Goal: Task Accomplishment & Management: Use online tool/utility

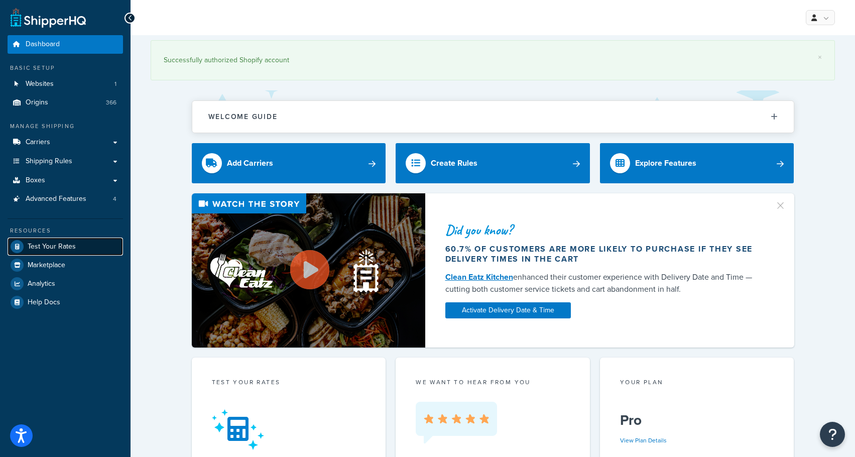
click at [52, 250] on span "Test Your Rates" at bounding box center [52, 246] width 48 height 9
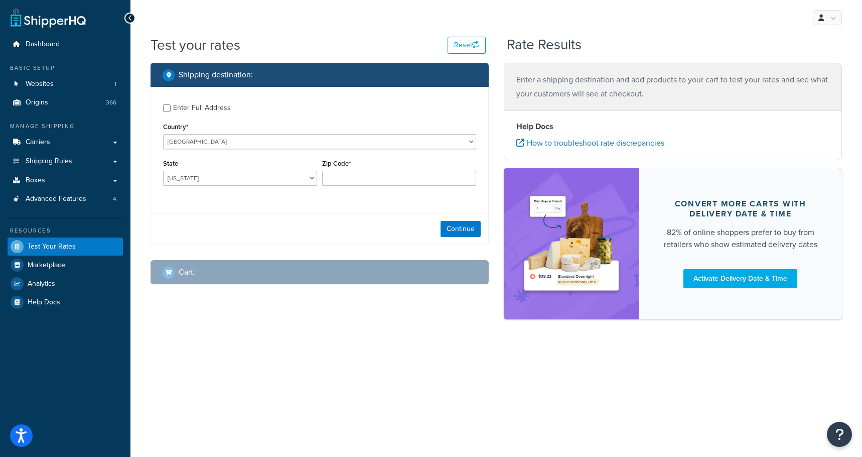
click at [184, 105] on div "Enter Full Address" at bounding box center [202, 108] width 58 height 14
click at [171, 105] on input "Enter Full Address" at bounding box center [167, 108] width 8 height 8
checkbox input "true"
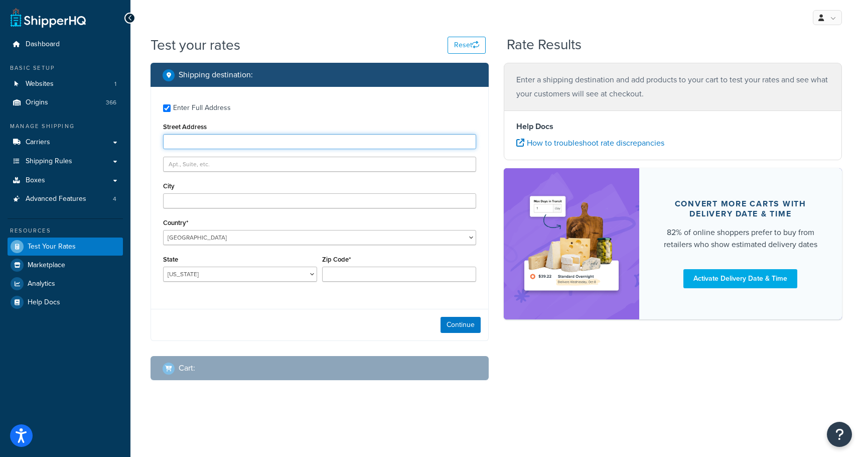
click at [200, 140] on input "Street Address" at bounding box center [319, 141] width 313 height 15
type input "[STREET_ADDRESS]"
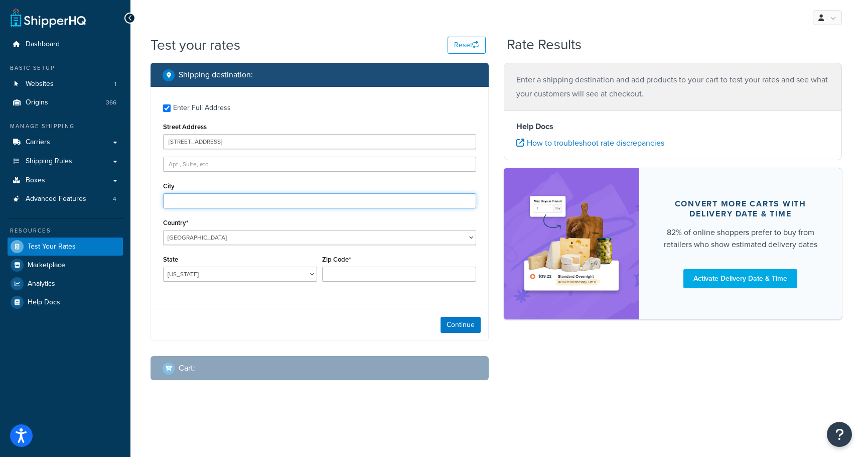
click at [227, 197] on input "City" at bounding box center [319, 200] width 313 height 15
type input "Valrico"
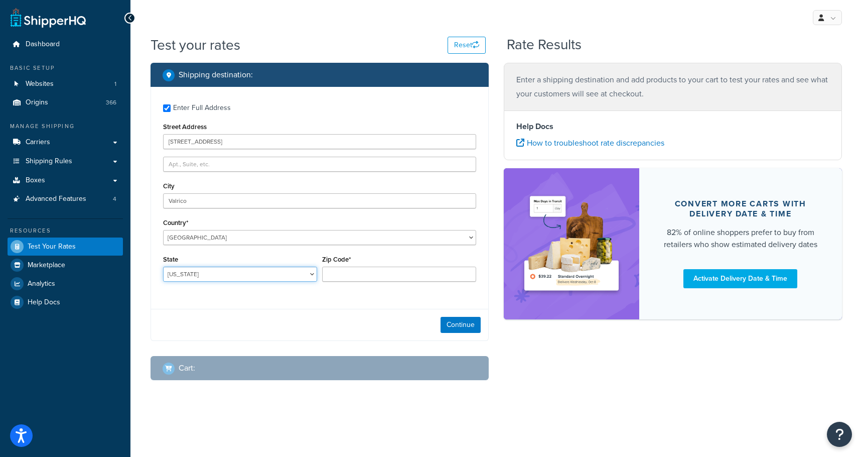
click at [220, 276] on select "Alabama Alaska American Samoa Arizona Arkansas Armed Forces Americas Armed Forc…" at bounding box center [240, 273] width 154 height 15
select select "FL"
click at [163, 266] on select "Alabama Alaska American Samoa Arizona Arkansas Armed Forces Americas Armed Forc…" at bounding box center [240, 273] width 154 height 15
click at [338, 270] on input "Zip Code*" at bounding box center [399, 273] width 154 height 15
type input "33594"
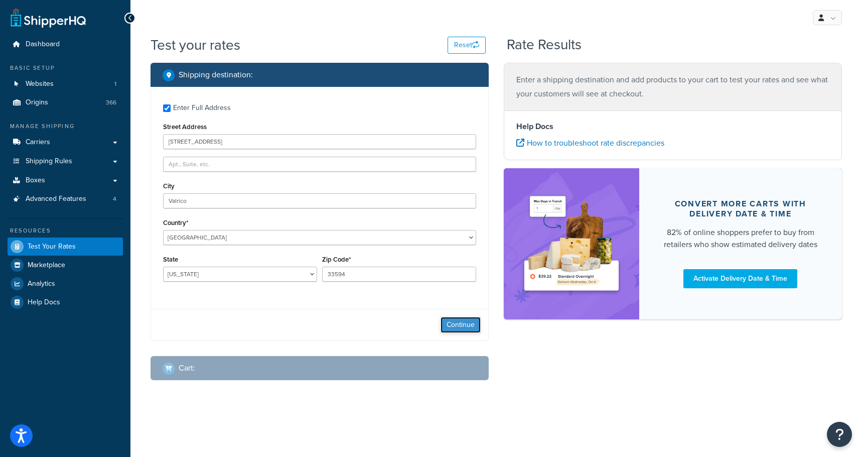
click at [463, 328] on button "Continue" at bounding box center [461, 325] width 40 height 16
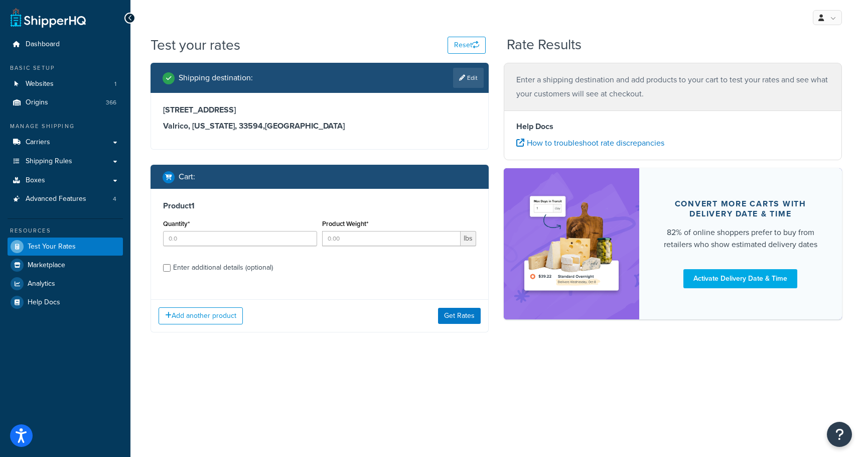
click at [189, 270] on div "Enter additional details (optional)" at bounding box center [223, 267] width 100 height 14
click at [171, 270] on input "Enter additional details (optional)" at bounding box center [167, 268] width 8 height 8
checkbox input "true"
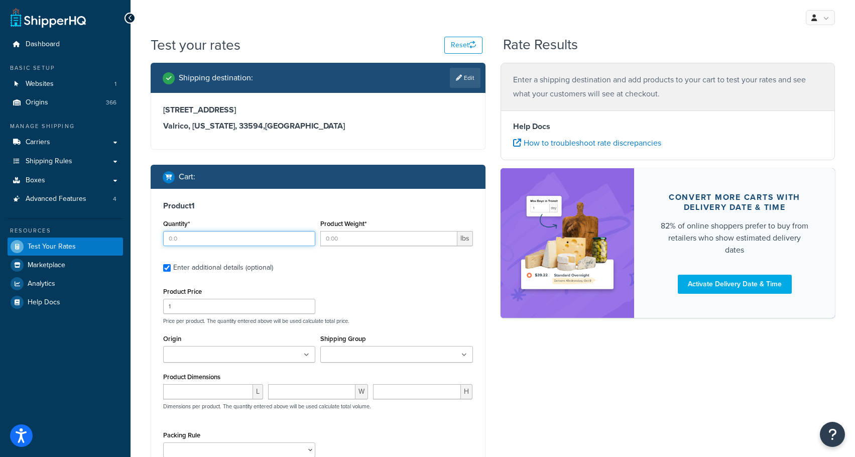
click at [195, 240] on input "Quantity*" at bounding box center [239, 238] width 152 height 15
type input "1"
click at [394, 242] on input "Product Weight*" at bounding box center [388, 238] width 136 height 15
click at [389, 242] on input "Product Weight*" at bounding box center [388, 238] width 136 height 15
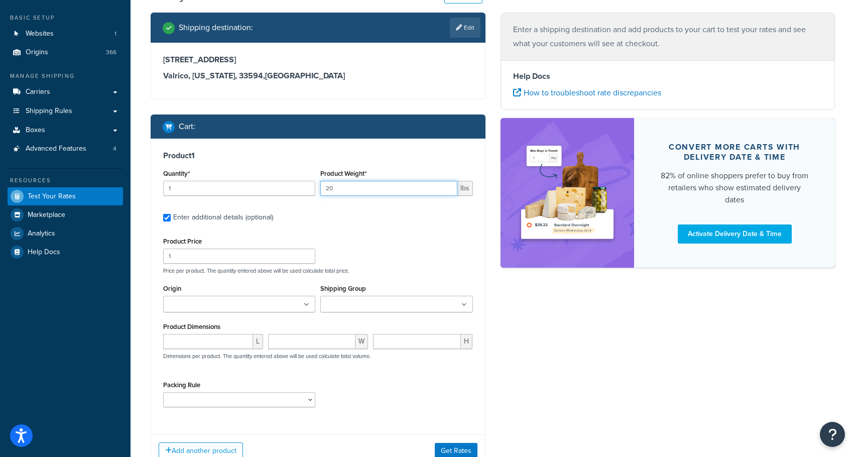
type input "20"
click at [242, 299] on input "Origin" at bounding box center [210, 304] width 89 height 11
type input "abt"
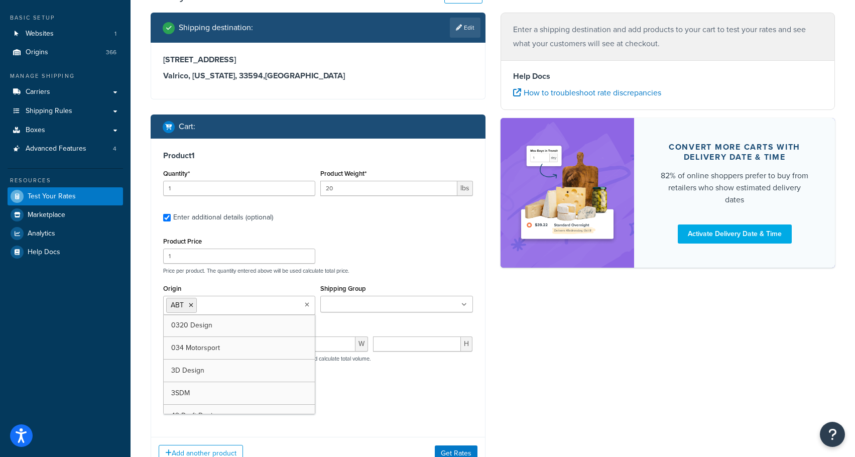
click at [340, 304] on input "Shipping Group" at bounding box center [367, 304] width 89 height 11
type input "OverSize400"
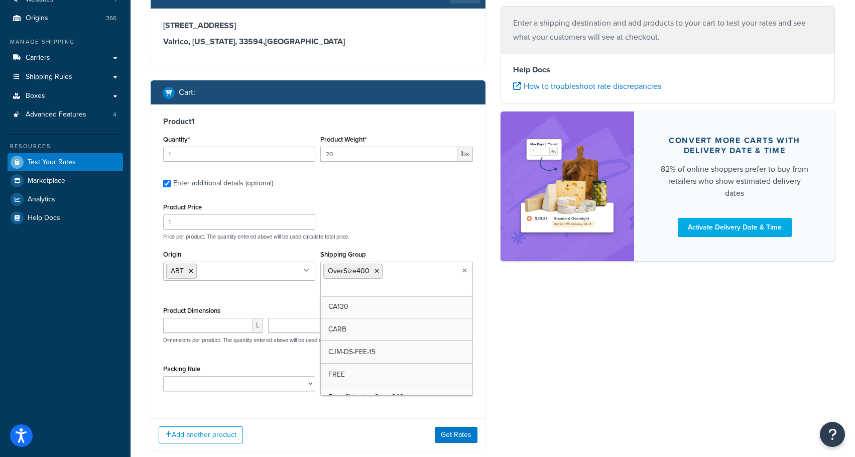
scroll to position [137, 0]
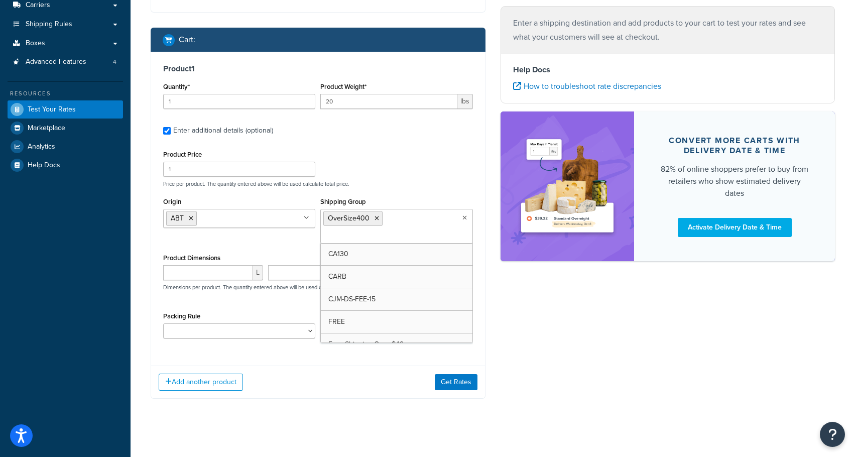
click at [519, 326] on div "Shipping destination : Edit 1005 Night Song St Valrico, Florida, 33594 , United…" at bounding box center [492, 170] width 699 height 488
click at [464, 379] on button "Get Rates" at bounding box center [456, 382] width 43 height 16
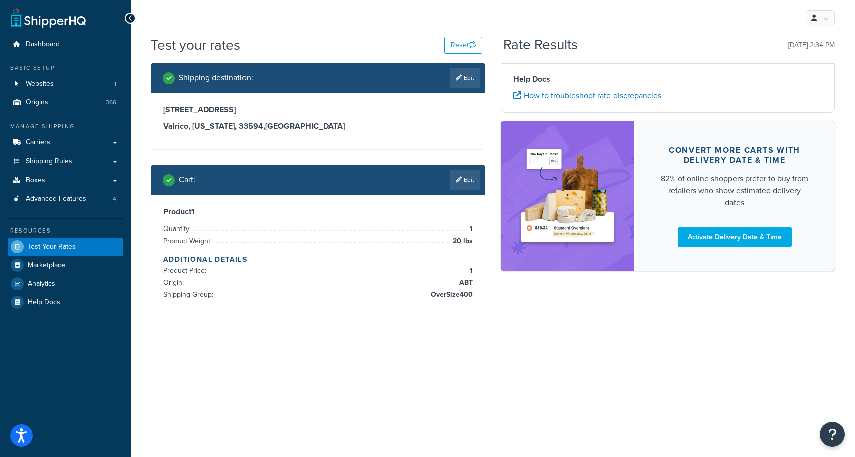
scroll to position [0, 0]
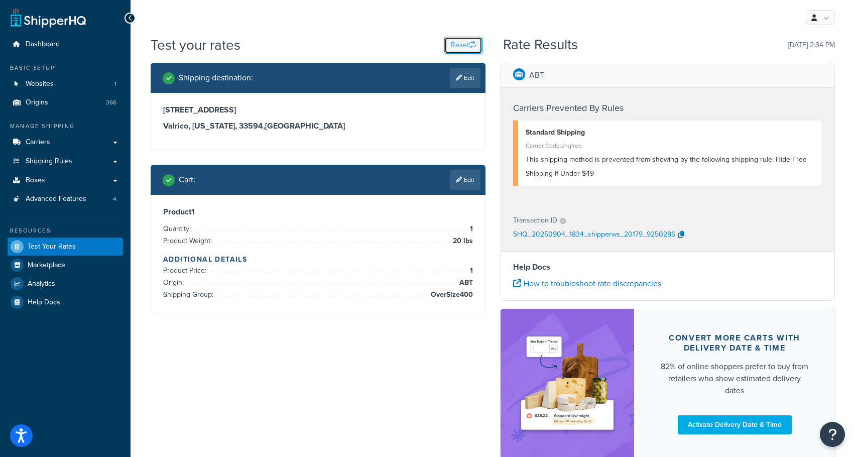
click at [460, 39] on button "Reset" at bounding box center [463, 45] width 38 height 17
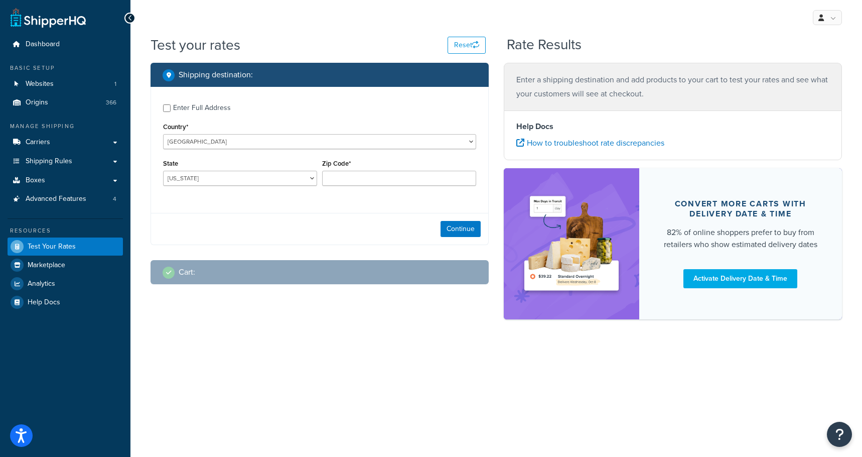
click at [187, 106] on div "Enter Full Address" at bounding box center [202, 108] width 58 height 14
click at [171, 106] on input "Enter Full Address" at bounding box center [167, 108] width 8 height 8
checkbox input "true"
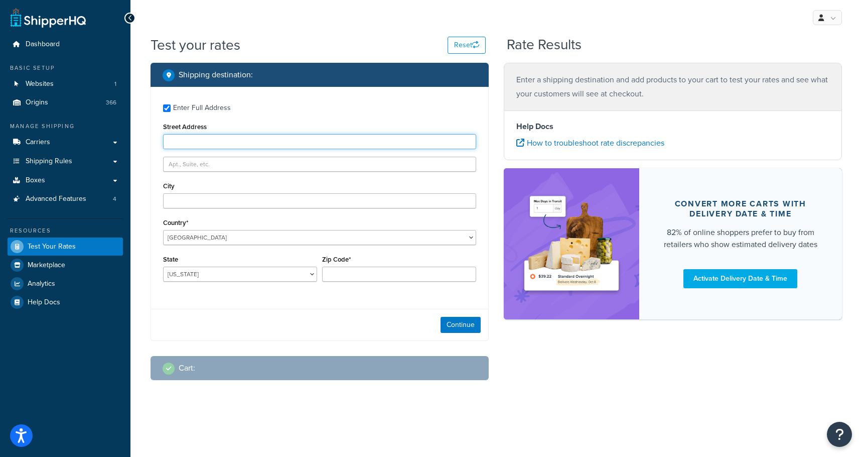
click at [212, 142] on input "Street Address" at bounding box center [319, 141] width 313 height 15
type input "1005 Night Song St"
click at [225, 278] on select "Alabama Alaska American Samoa Arizona Arkansas Armed Forces Americas Armed Forc…" at bounding box center [240, 273] width 154 height 15
select select "FL"
click at [163, 266] on select "Alabama Alaska American Samoa Arizona Arkansas Armed Forces Americas Armed Forc…" at bounding box center [240, 273] width 154 height 15
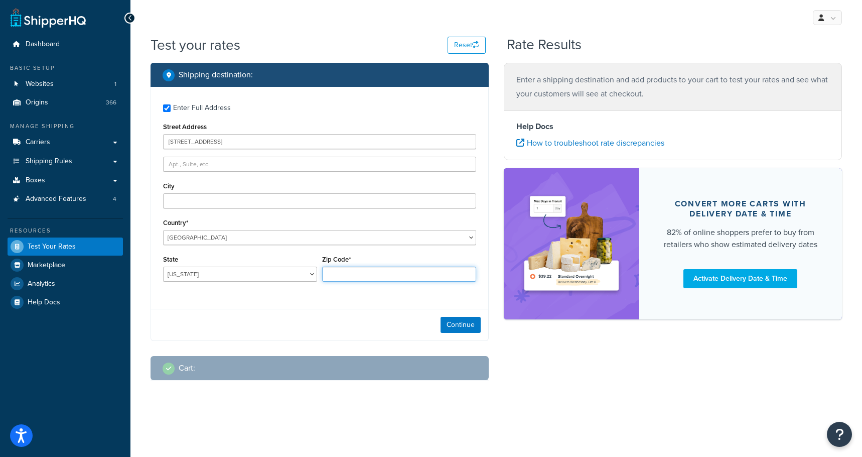
click at [369, 278] on input "Zip Code*" at bounding box center [399, 273] width 154 height 15
type input "33594"
click at [270, 211] on div "Enter Full Address Street Address 1005 Night Song St City Country* United State…" at bounding box center [319, 194] width 337 height 214
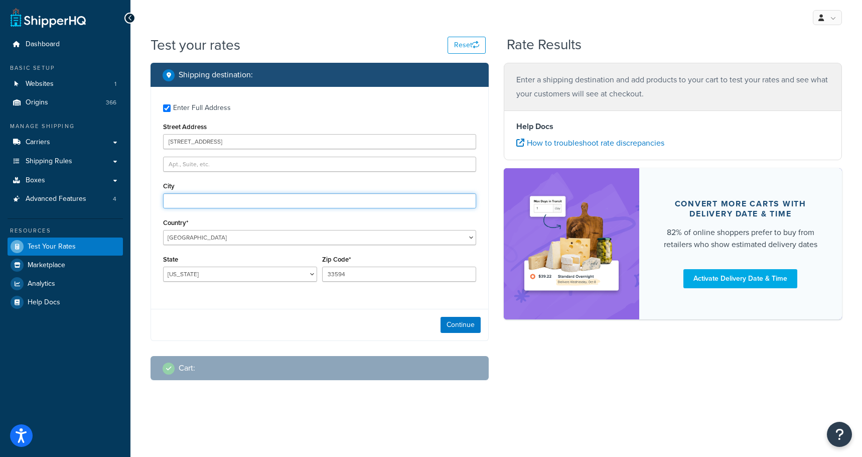
click at [269, 199] on input "City" at bounding box center [319, 200] width 313 height 15
type input "Valrico"
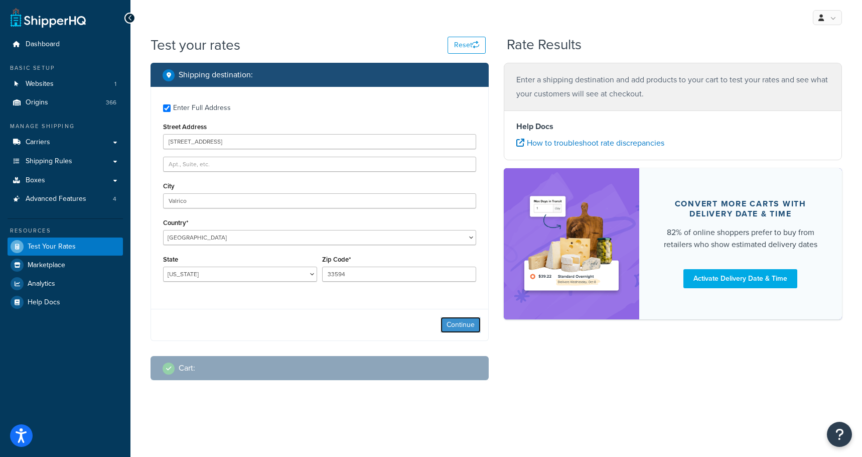
click at [463, 324] on button "Continue" at bounding box center [461, 325] width 40 height 16
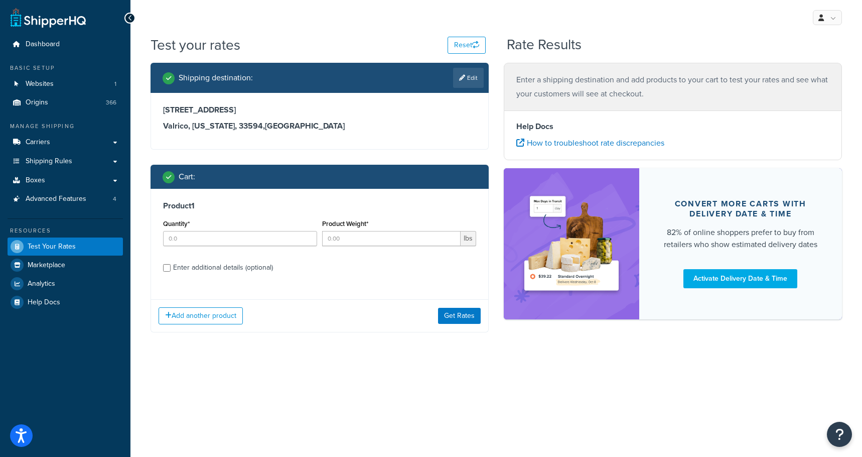
click at [186, 267] on div "Enter additional details (optional)" at bounding box center [223, 267] width 100 height 14
click at [171, 267] on input "Enter additional details (optional)" at bounding box center [167, 268] width 8 height 8
checkbox input "true"
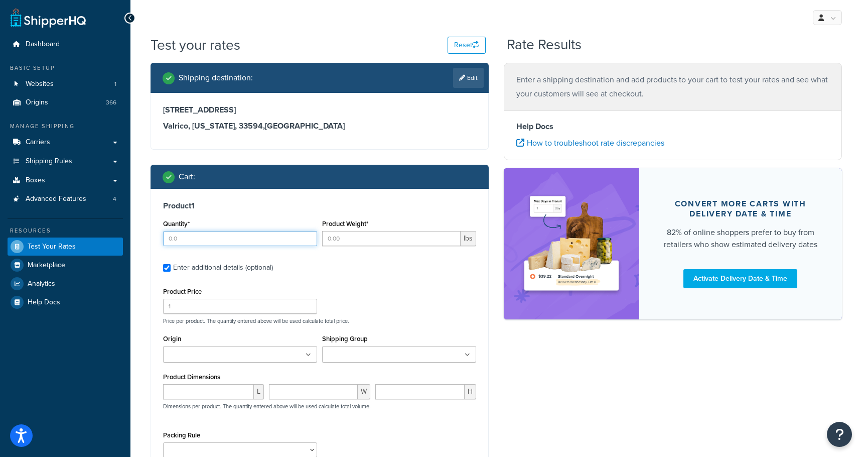
click at [187, 234] on input "Quantity*" at bounding box center [240, 238] width 154 height 15
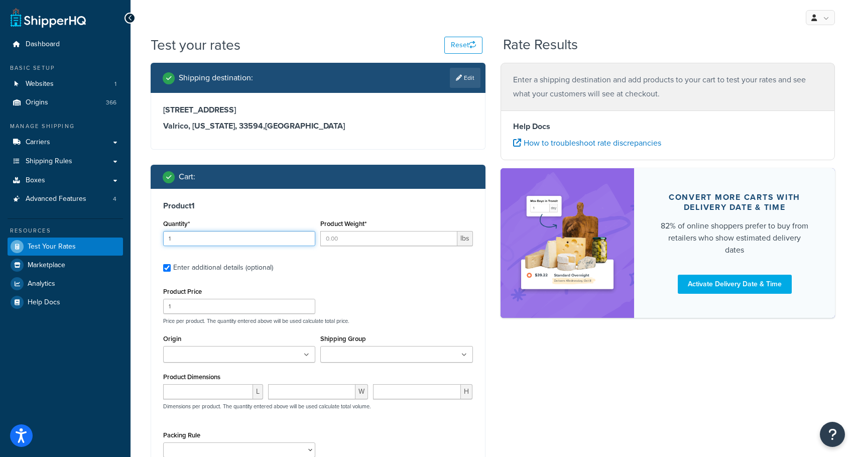
type input "1"
click at [343, 241] on input "Product Weight*" at bounding box center [388, 238] width 136 height 15
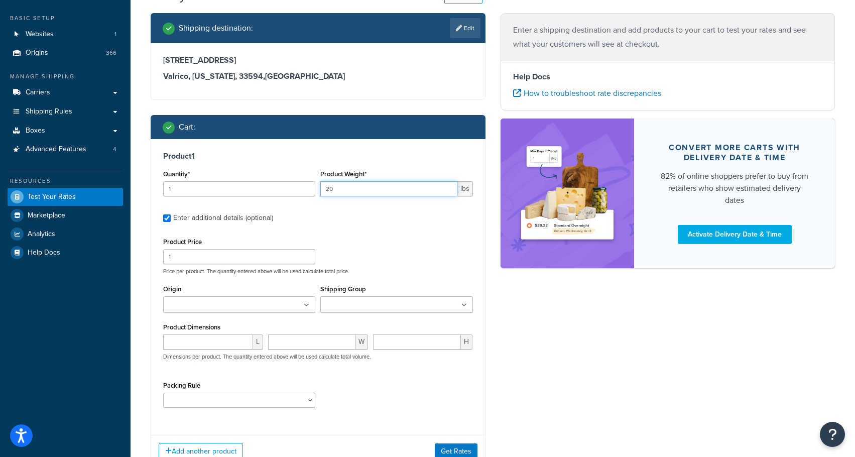
scroll to position [50, 0]
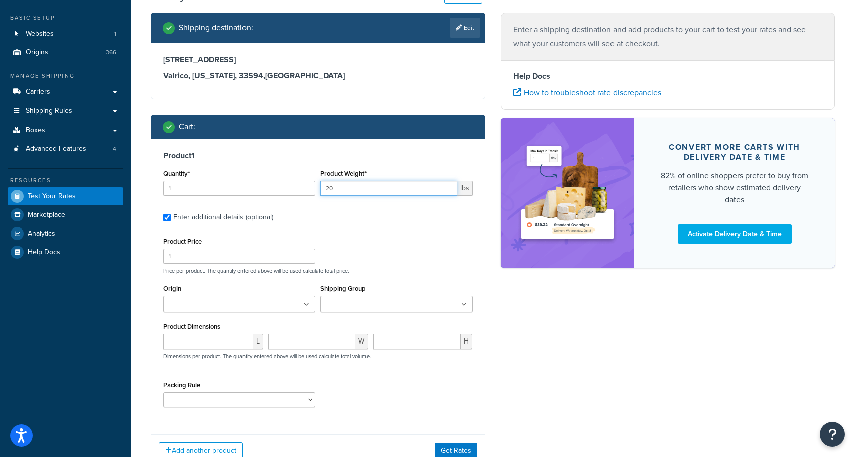
type input "20"
click at [242, 301] on input "Origin" at bounding box center [210, 304] width 89 height 11
type input "ABT"
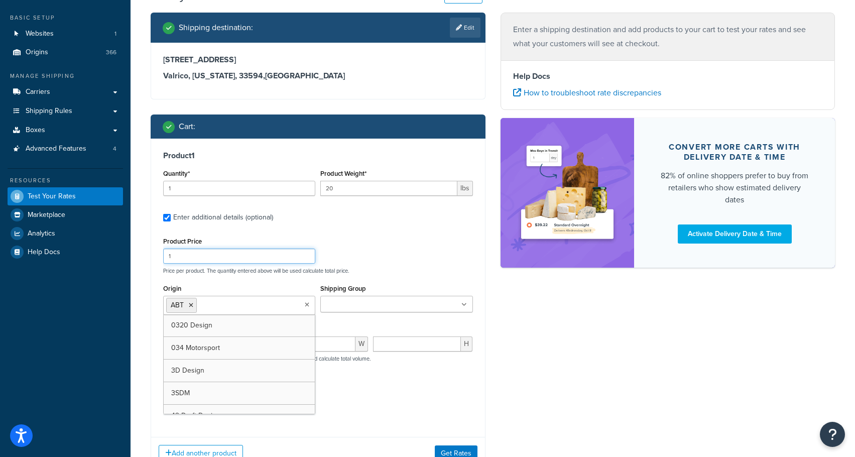
click at [221, 255] on input "1" at bounding box center [239, 255] width 152 height 15
type input "80"
click at [370, 302] on input "Shipping Group" at bounding box center [367, 304] width 89 height 11
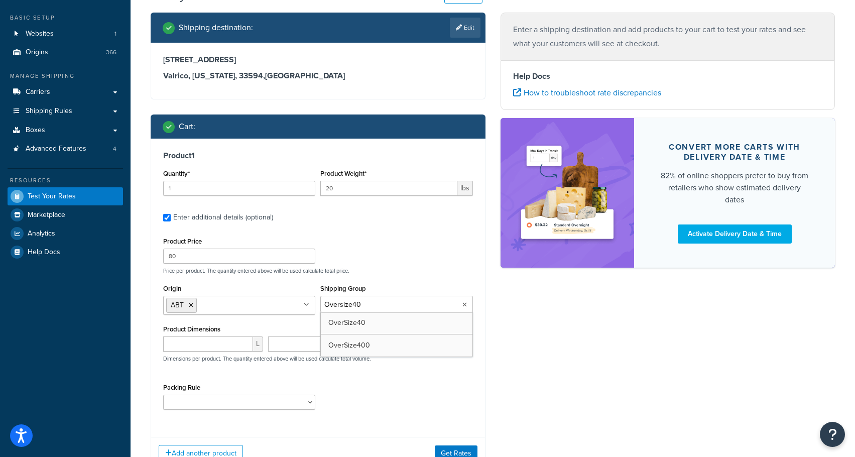
type input "Oversize400"
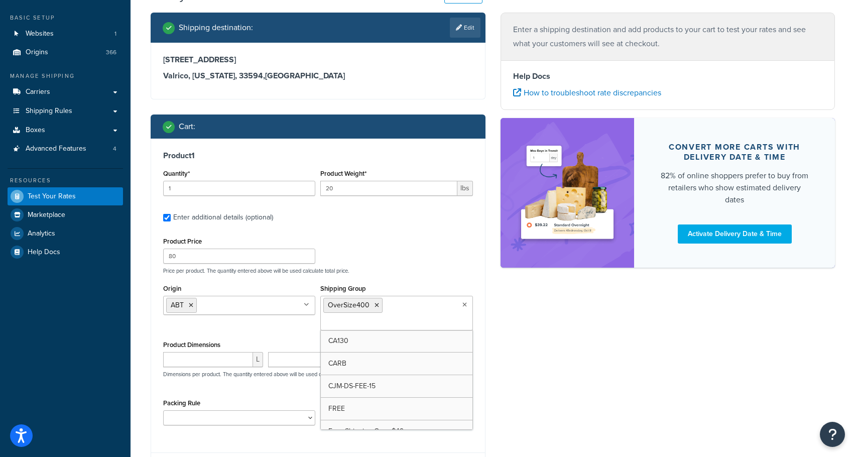
click at [560, 339] on div "Shipping destination : Edit 1005 Night Song St Valrico, Florida, 33594 , United…" at bounding box center [492, 257] width 699 height 488
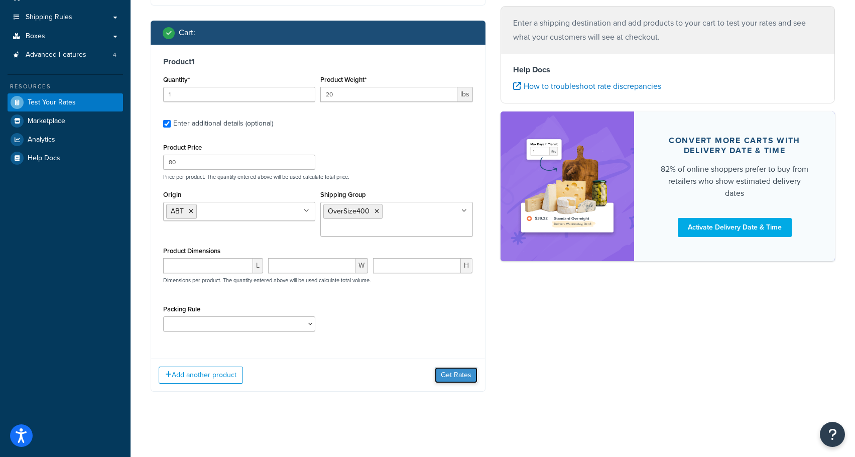
click at [450, 369] on button "Get Rates" at bounding box center [456, 375] width 43 height 16
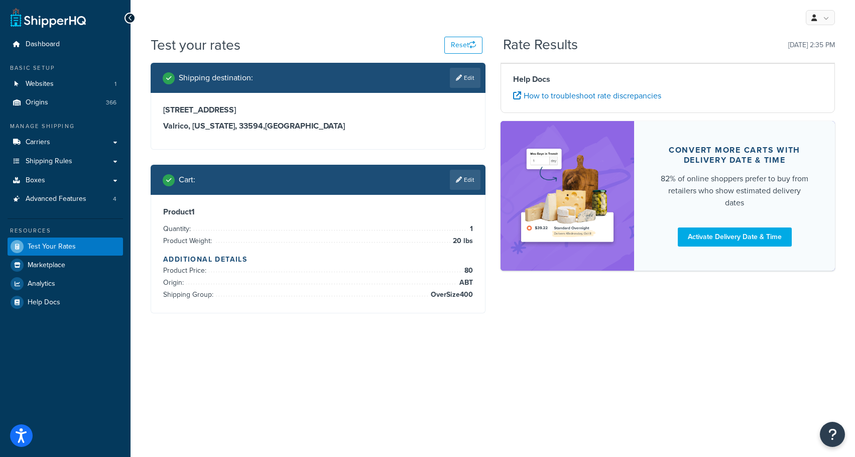
scroll to position [0, 0]
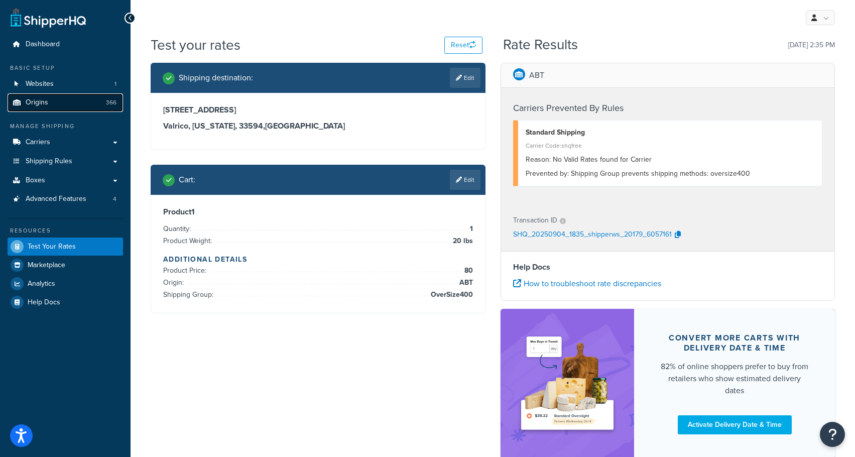
click at [39, 101] on span "Origins" at bounding box center [37, 102] width 23 height 9
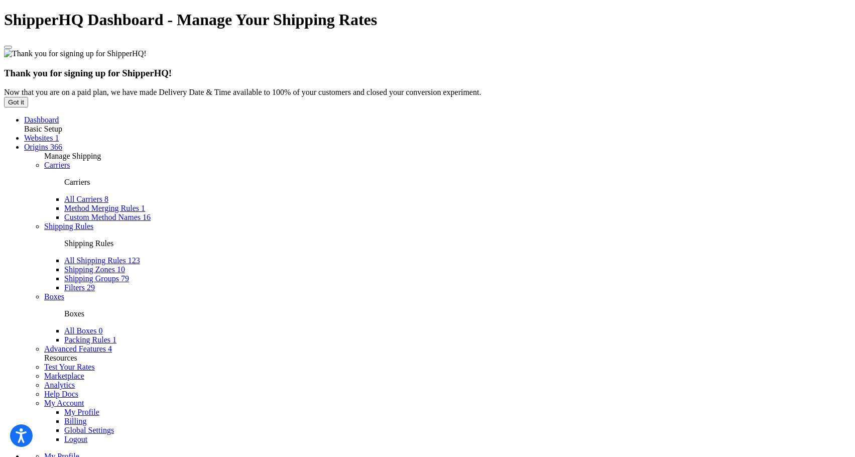
type input "ABT"
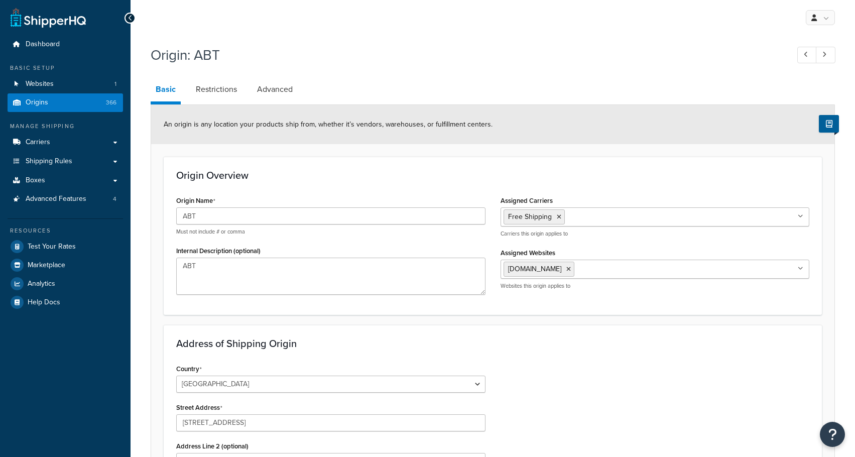
select select "9"
click at [585, 217] on input "Assigned Carriers" at bounding box center [611, 216] width 89 height 11
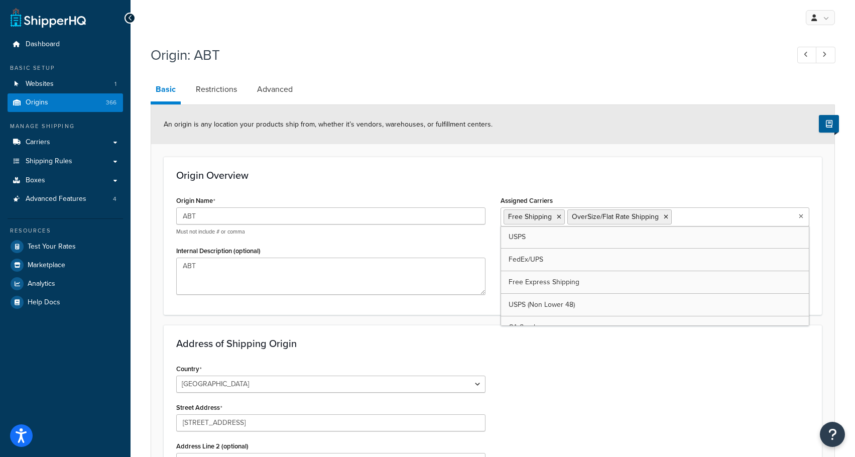
click at [563, 181] on div "Origin Overview Origin Name ABT Must not include # or comma Internal Descriptio…" at bounding box center [493, 236] width 658 height 158
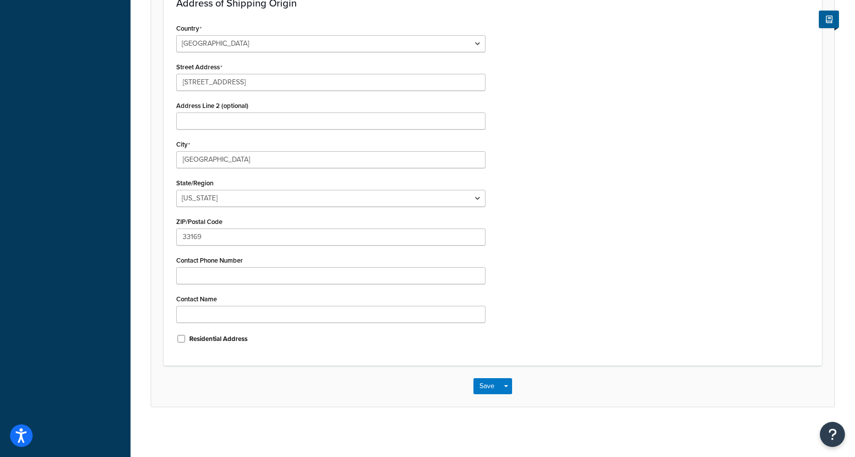
scroll to position [341, 0]
click at [487, 382] on button "Save" at bounding box center [486, 385] width 27 height 16
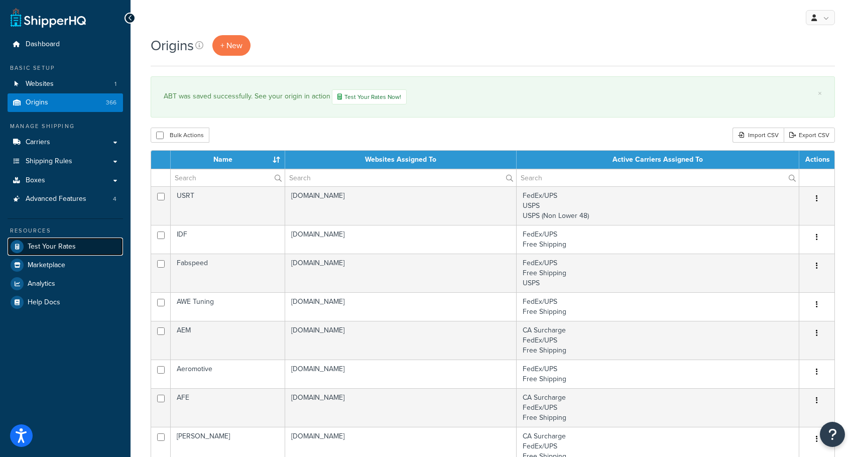
click at [40, 248] on span "Test Your Rates" at bounding box center [52, 246] width 48 height 9
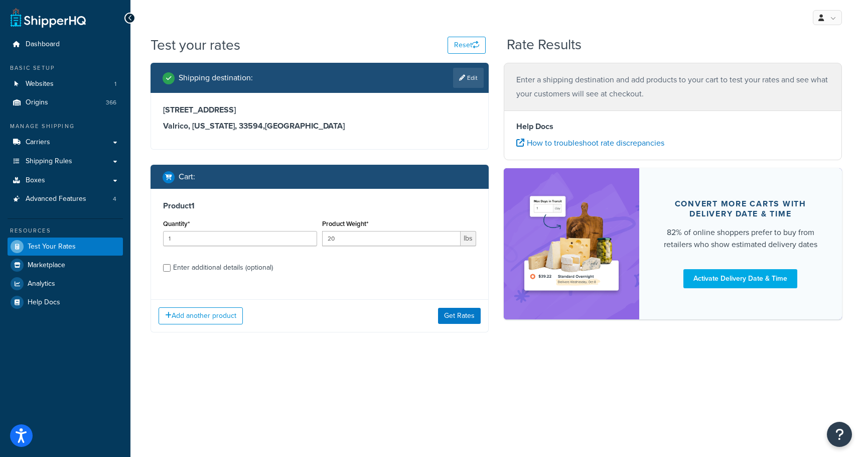
click at [222, 269] on div "Enter additional details (optional)" at bounding box center [223, 267] width 100 height 14
click at [171, 269] on input "Enter additional details (optional)" at bounding box center [167, 268] width 8 height 8
checkbox input "true"
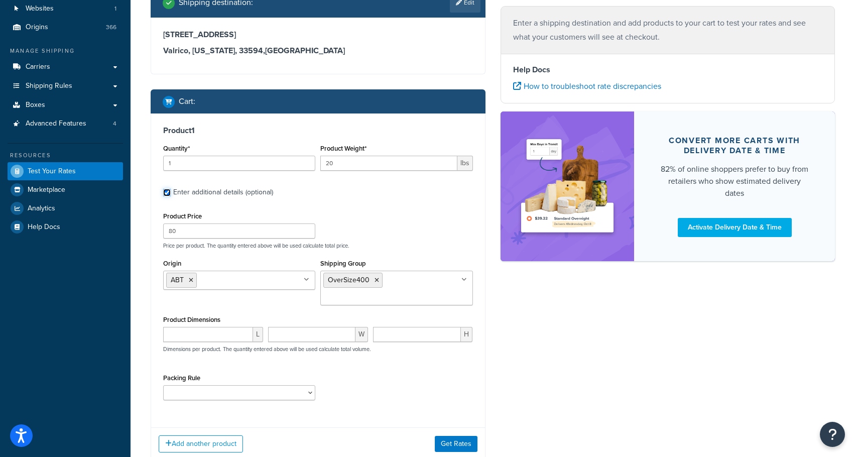
scroll to position [100, 0]
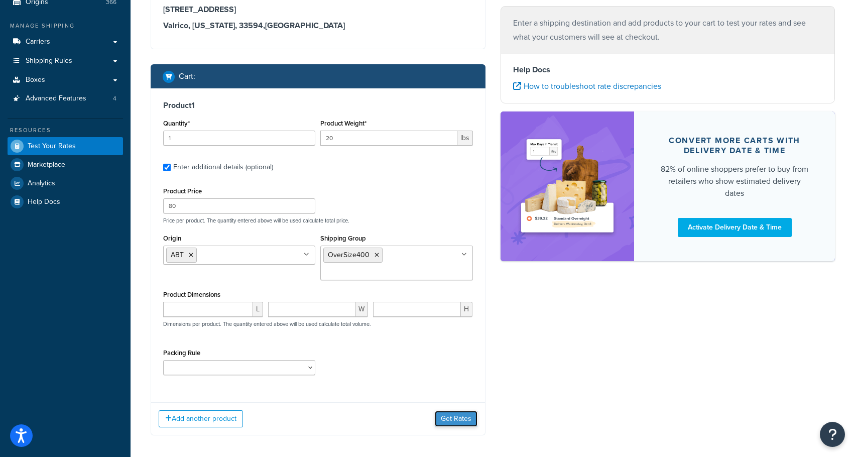
click at [448, 417] on button "Get Rates" at bounding box center [456, 418] width 43 height 16
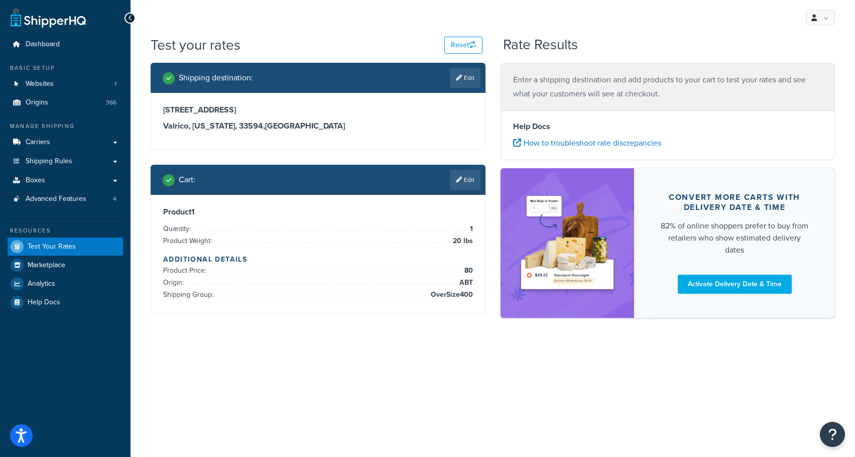
scroll to position [0, 0]
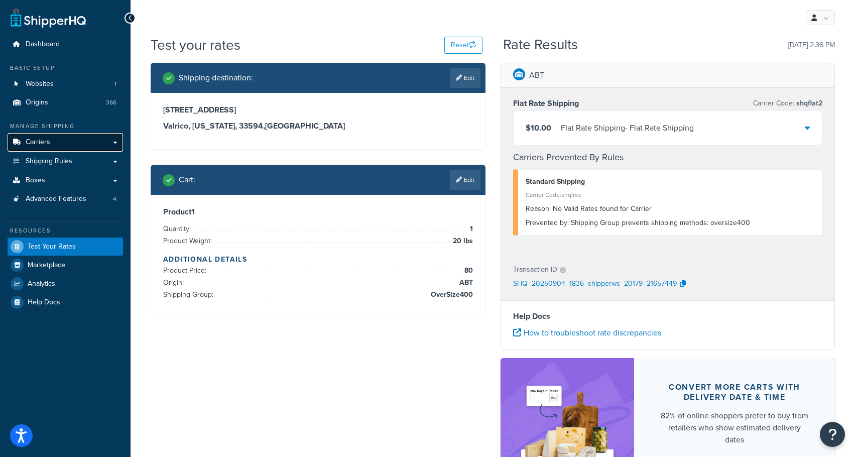
click at [42, 140] on span "Carriers" at bounding box center [38, 142] width 25 height 9
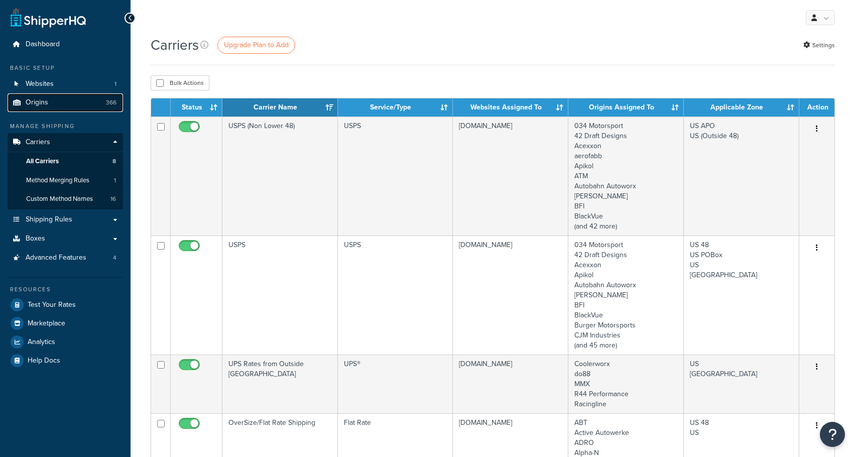
click at [36, 105] on span "Origins" at bounding box center [37, 102] width 23 height 9
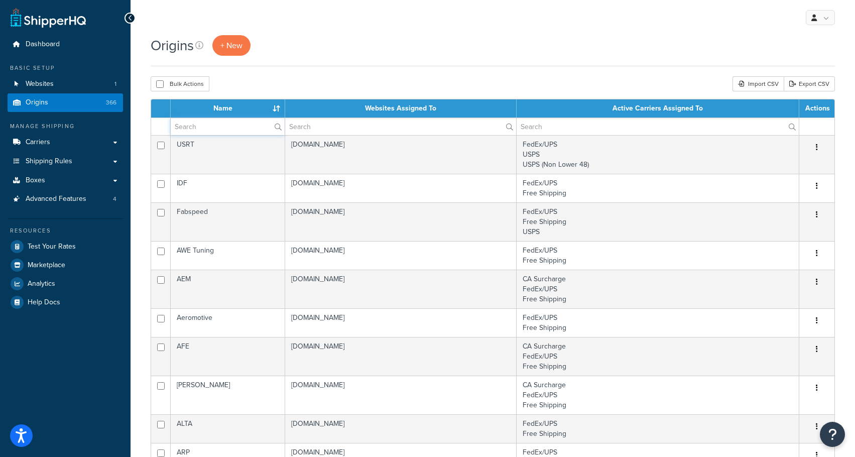
click at [227, 124] on input "text" at bounding box center [228, 126] width 114 height 17
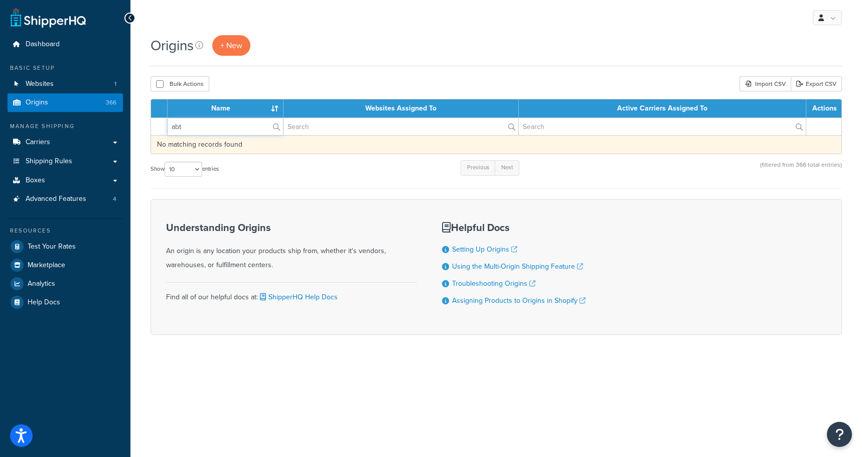
type input "ABT"
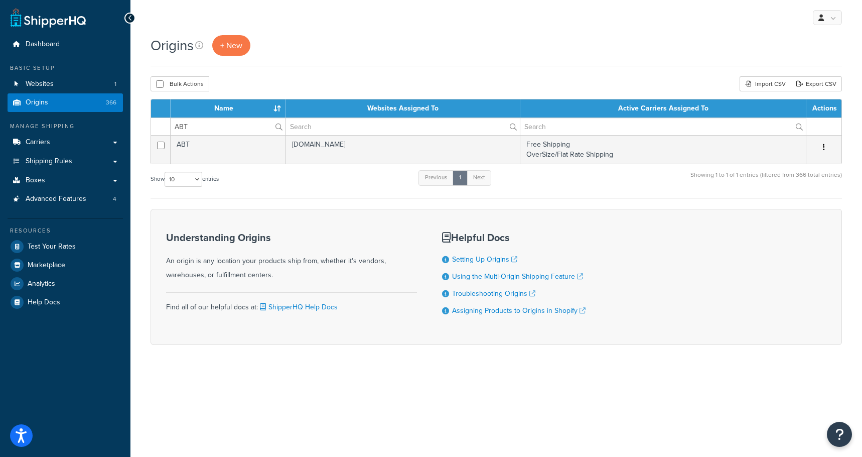
click at [595, 148] on td "Free Shipping OverSize/Flat Rate Shipping" at bounding box center [663, 149] width 286 height 29
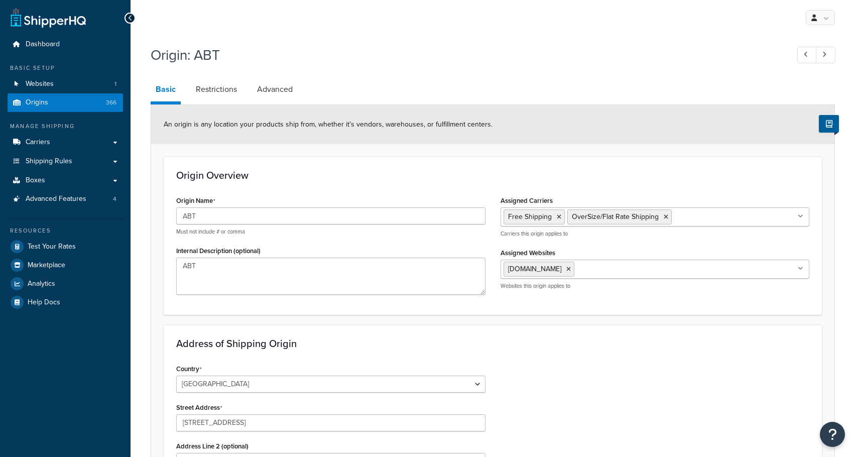
select select "9"
click at [694, 221] on input "Assigned Carriers" at bounding box center [718, 216] width 89 height 11
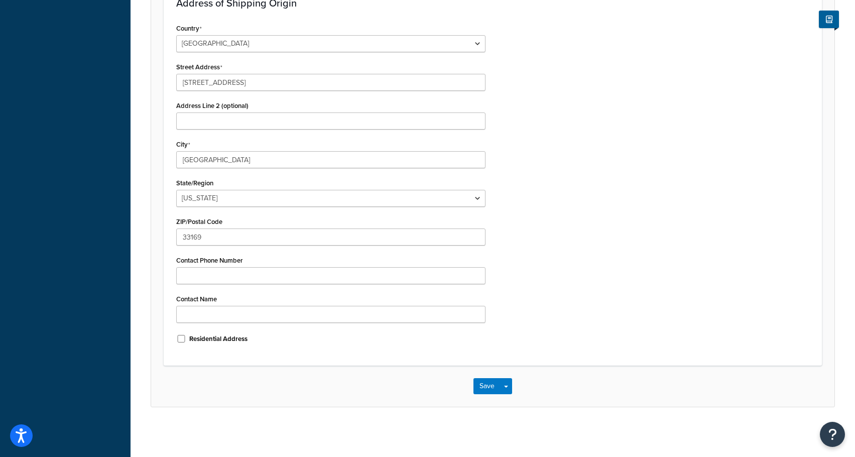
scroll to position [354, 0]
click at [488, 387] on button "Save" at bounding box center [486, 385] width 27 height 16
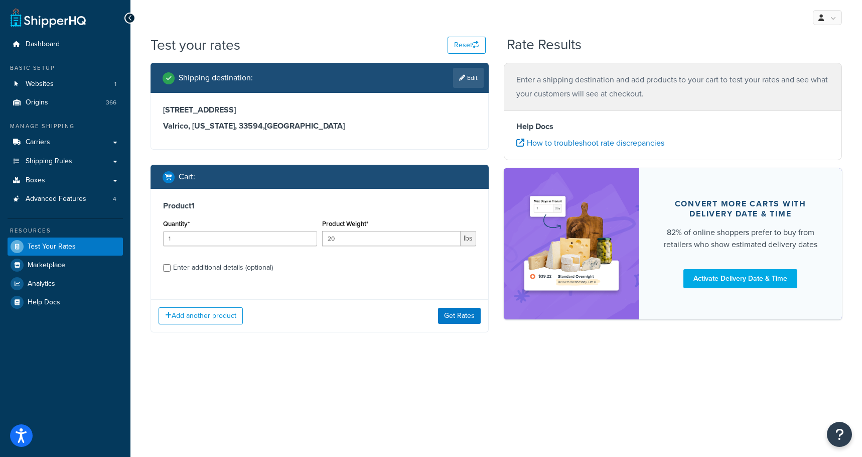
click at [202, 263] on div "Enter additional details (optional)" at bounding box center [223, 267] width 100 height 14
click at [171, 264] on input "Enter additional details (optional)" at bounding box center [167, 268] width 8 height 8
checkbox input "true"
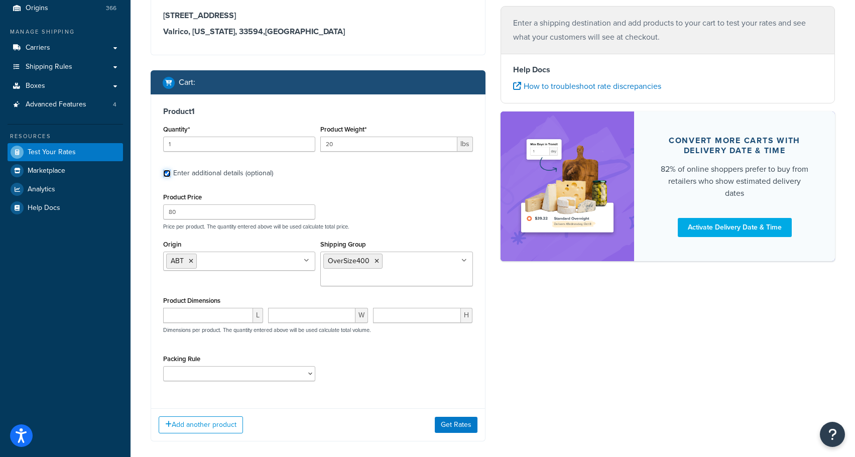
scroll to position [112, 0]
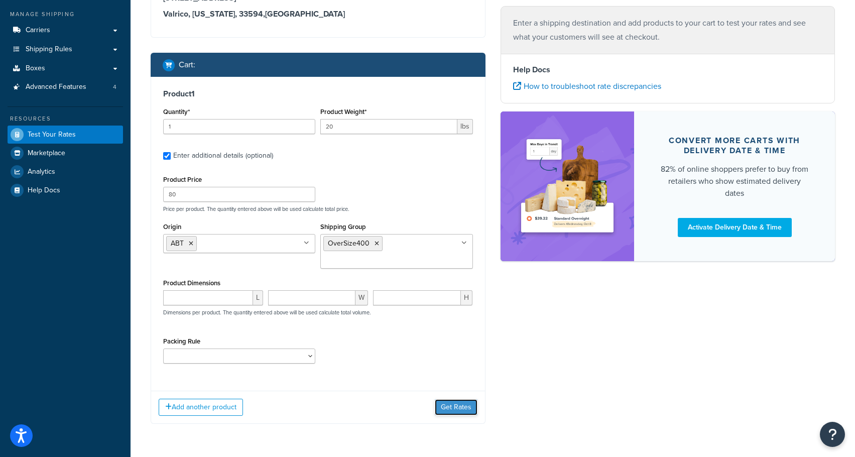
click at [460, 412] on button "Get Rates" at bounding box center [456, 407] width 43 height 16
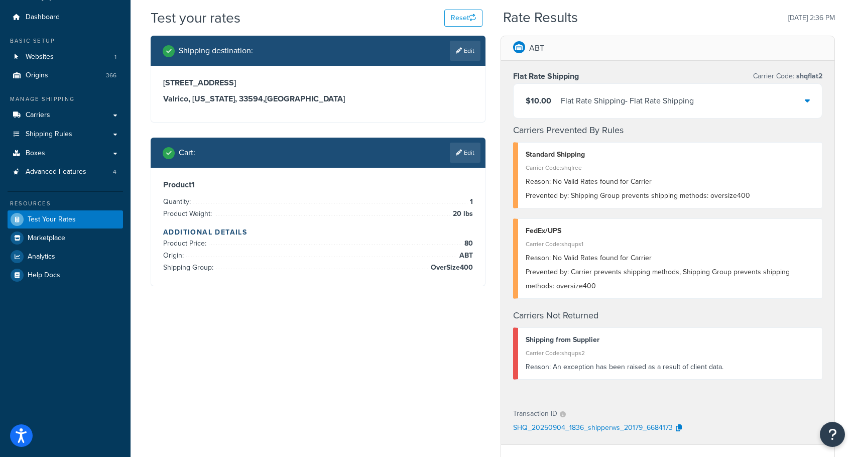
scroll to position [50, 0]
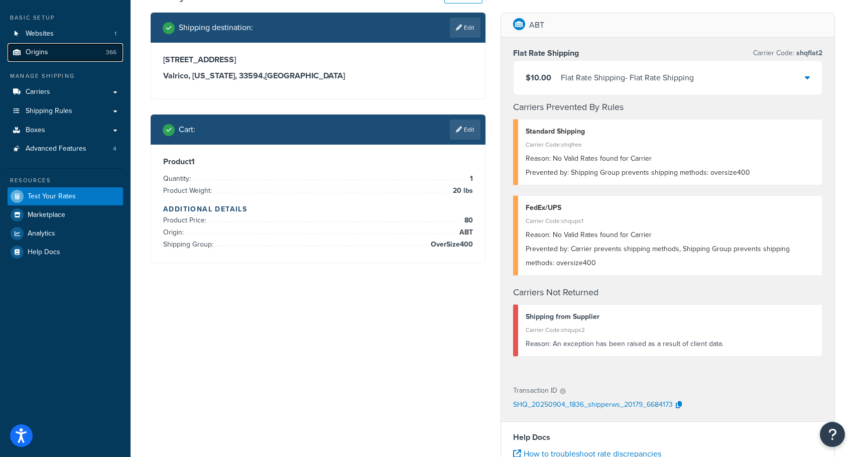
click at [35, 53] on span "Origins" at bounding box center [37, 52] width 23 height 9
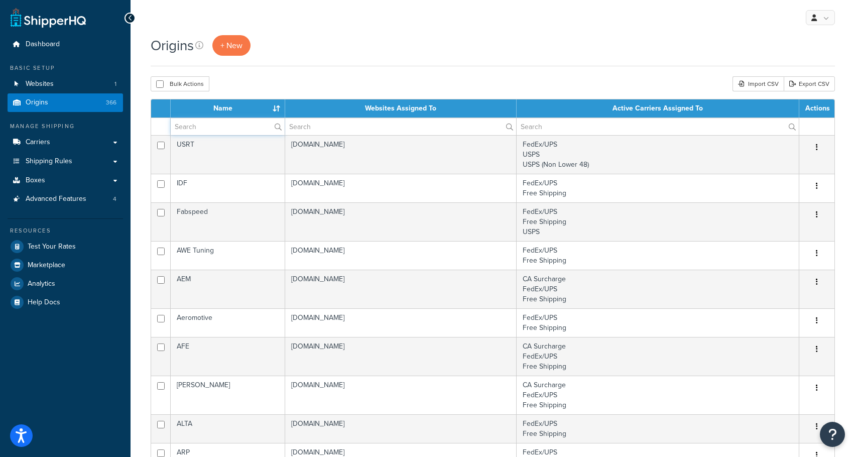
click at [210, 124] on input "text" at bounding box center [228, 126] width 114 height 17
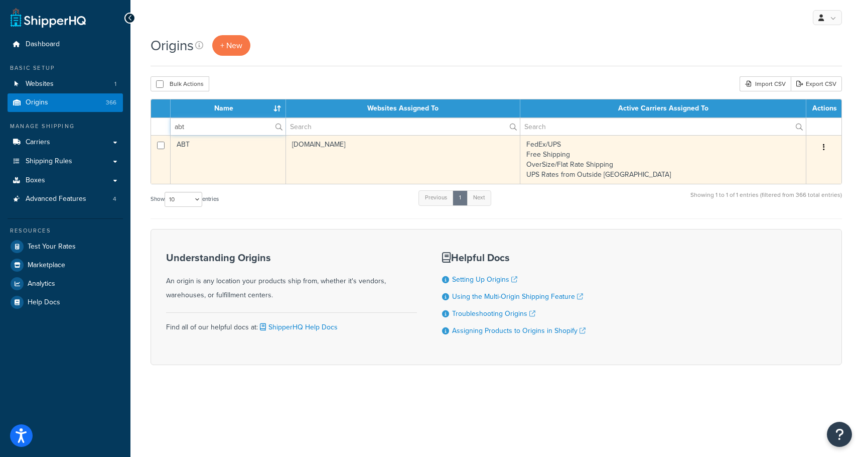
type input "abt"
click at [188, 142] on td "ABT" at bounding box center [228, 159] width 115 height 49
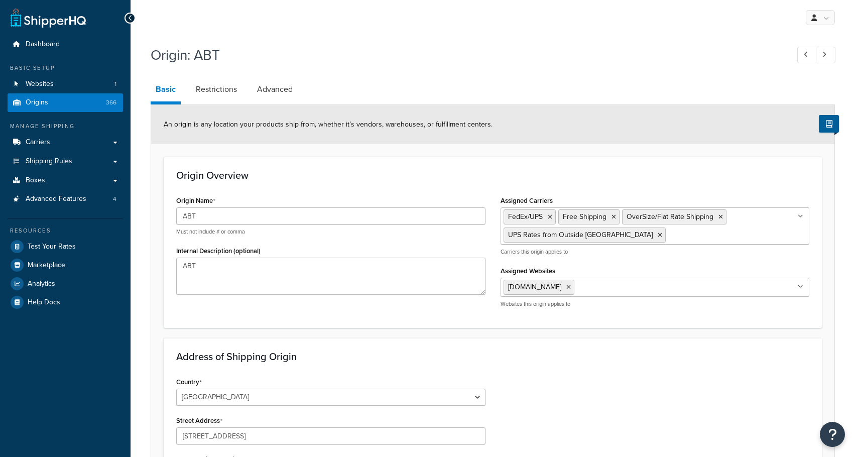
select select "9"
click at [657, 237] on icon at bounding box center [659, 235] width 5 height 6
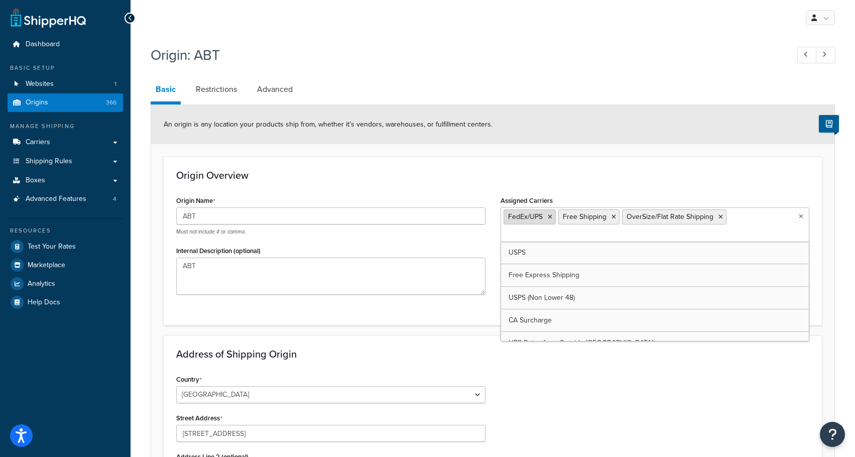
click at [550, 218] on icon at bounding box center [549, 217] width 5 height 6
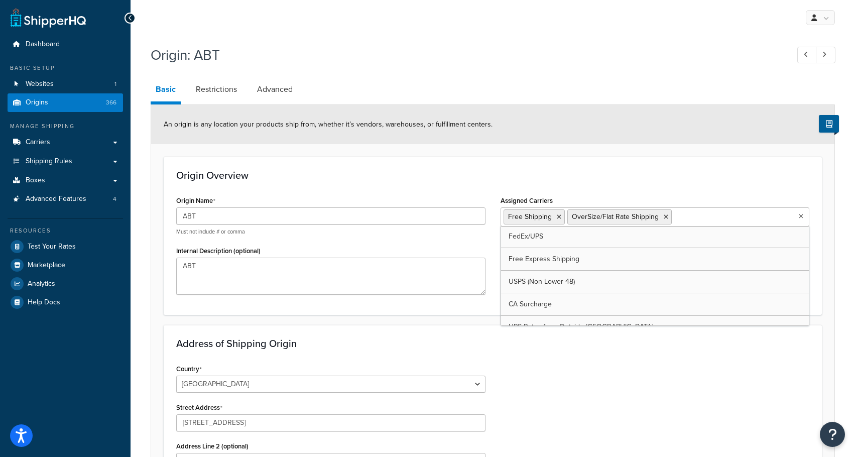
scroll to position [36, 0]
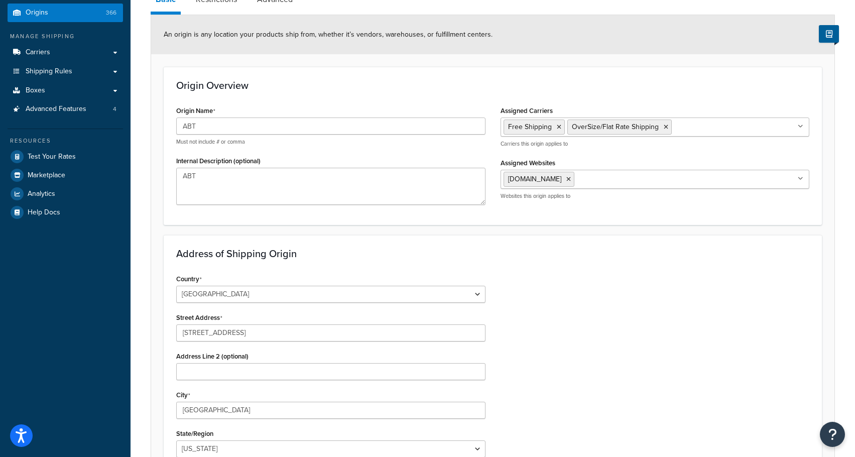
scroll to position [40, 0]
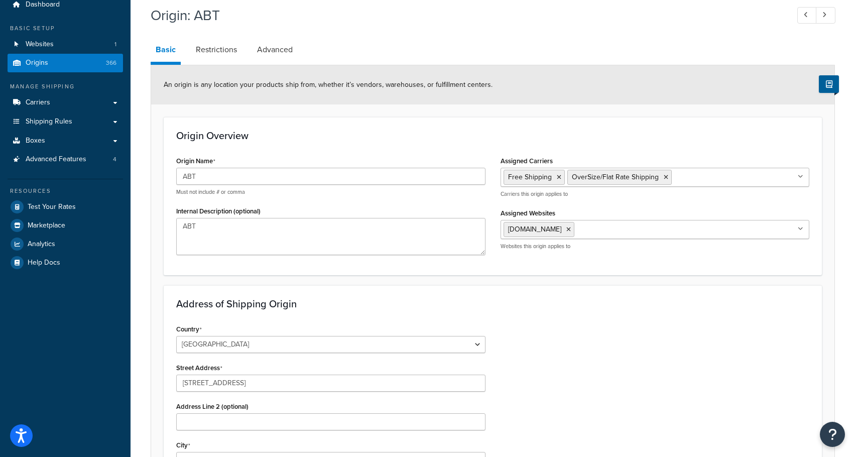
click at [704, 175] on input "Assigned Carriers" at bounding box center [718, 176] width 89 height 11
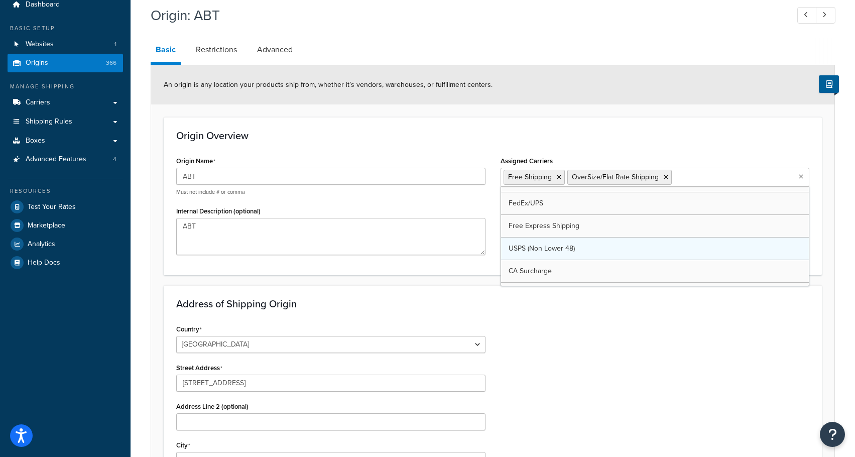
scroll to position [0, 0]
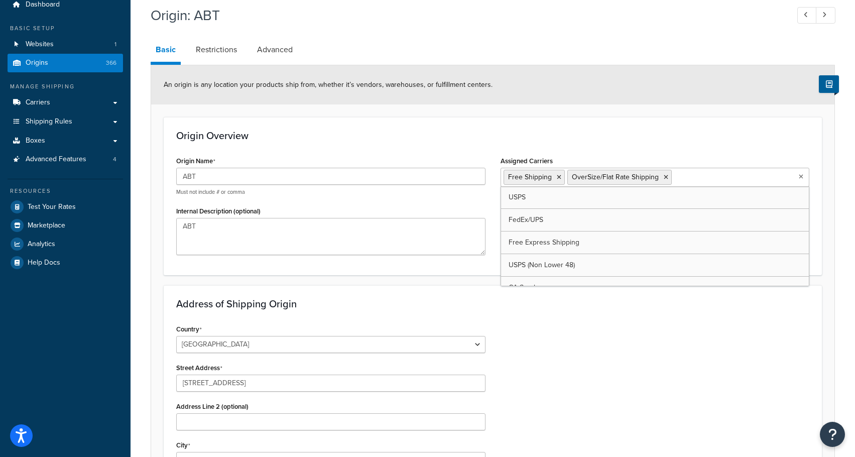
click at [210, 46] on link "Restrictions" at bounding box center [216, 50] width 51 height 24
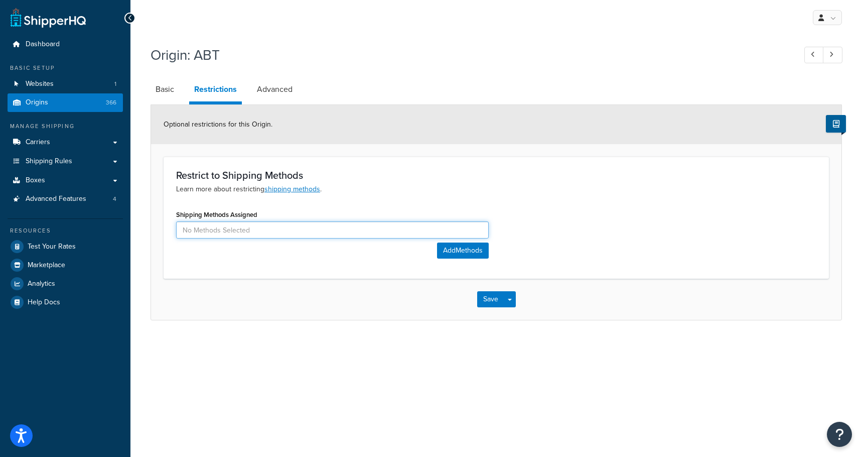
click at [287, 229] on input at bounding box center [332, 229] width 313 height 17
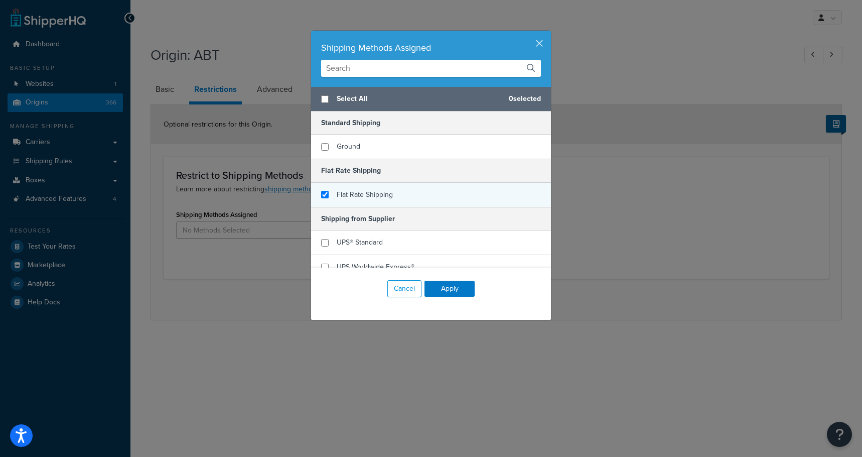
checkbox input "true"
click at [369, 193] on span "Flat Rate Shipping" at bounding box center [365, 194] width 56 height 11
click at [548, 33] on button "button" at bounding box center [549, 32] width 3 height 3
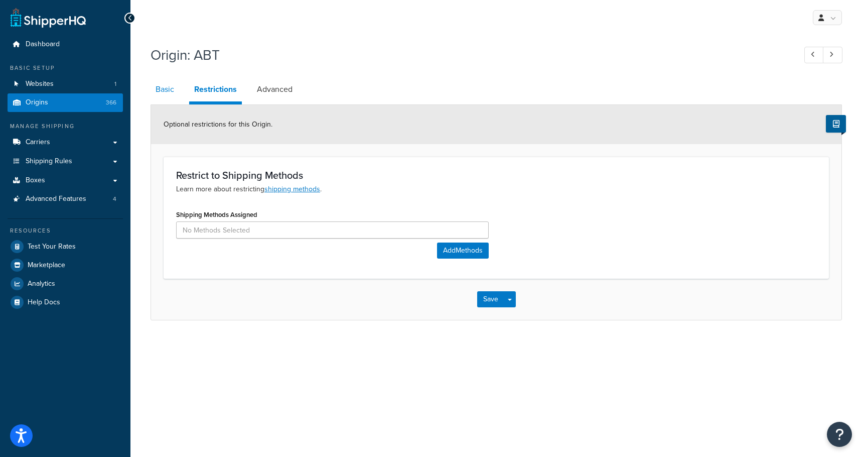
click at [164, 86] on link "Basic" at bounding box center [165, 89] width 29 height 24
select select "9"
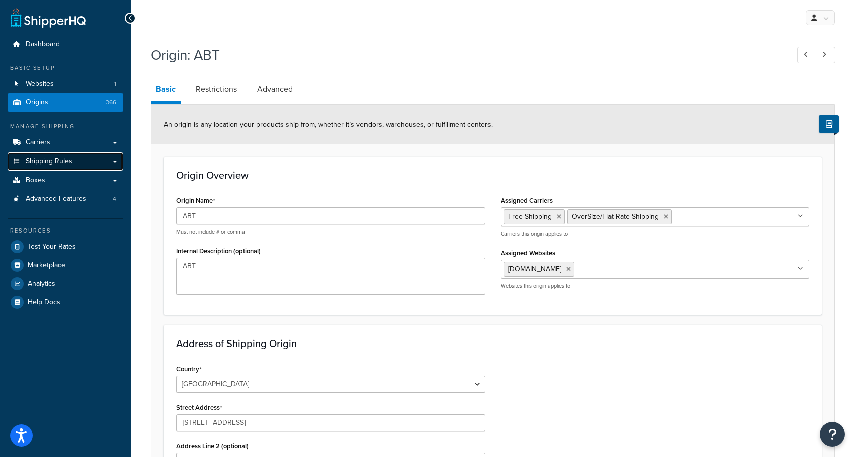
click at [43, 159] on span "Shipping Rules" at bounding box center [49, 161] width 47 height 9
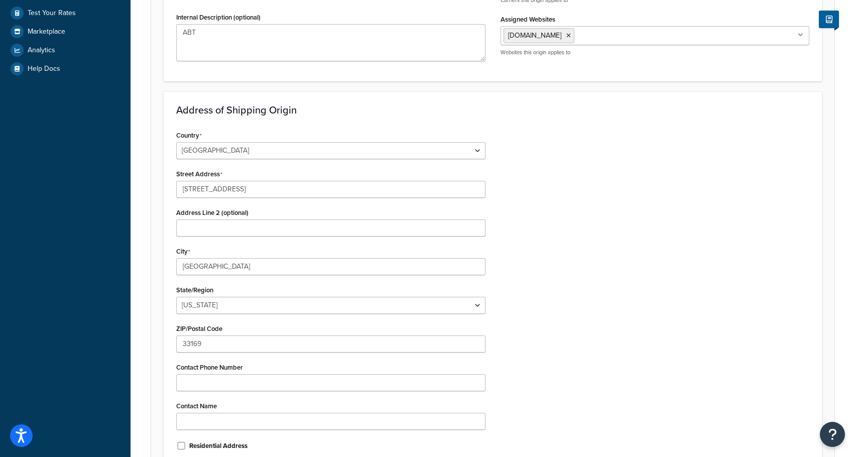
scroll to position [341, 0]
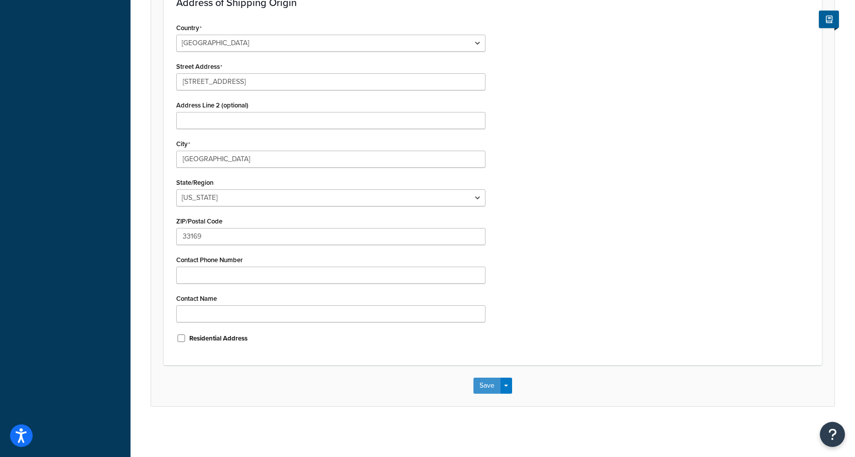
click at [487, 381] on button "Save" at bounding box center [486, 385] width 27 height 16
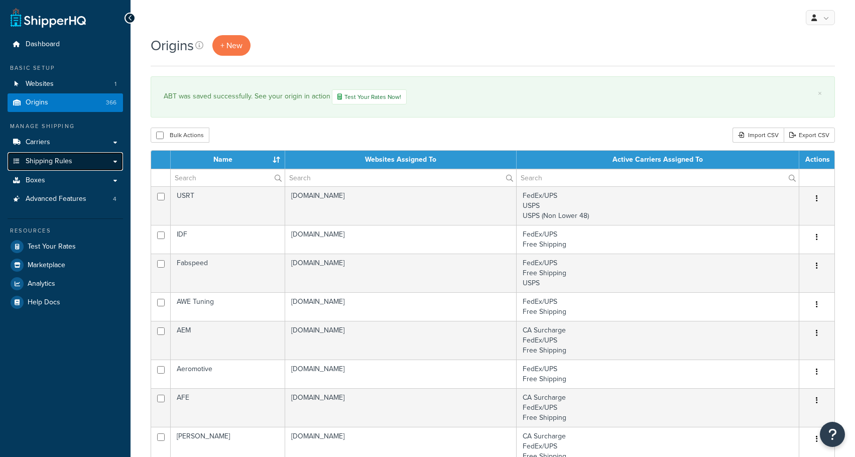
click at [48, 159] on span "Shipping Rules" at bounding box center [49, 161] width 47 height 9
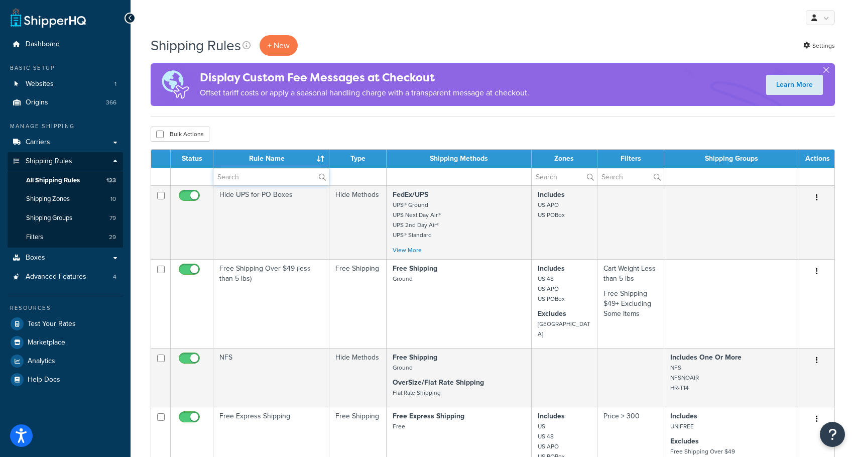
click at [236, 180] on input "text" at bounding box center [270, 176] width 115 height 17
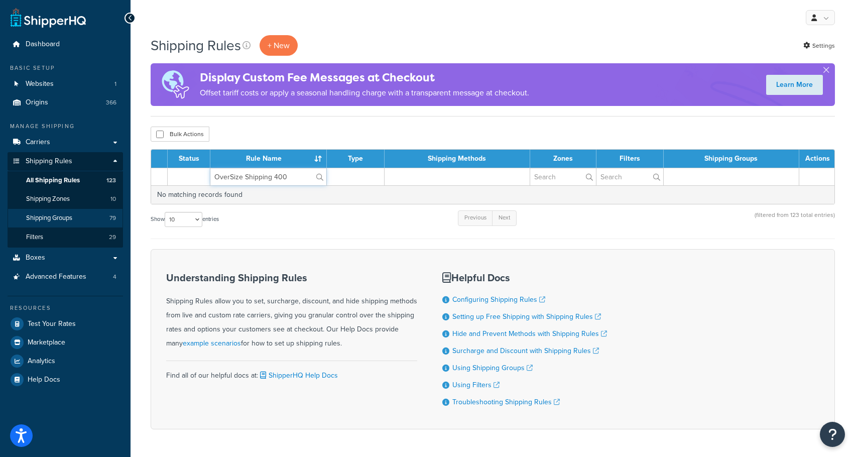
type input "OverSize Shipping 400"
click at [52, 214] on span "Shipping Groups" at bounding box center [49, 218] width 46 height 9
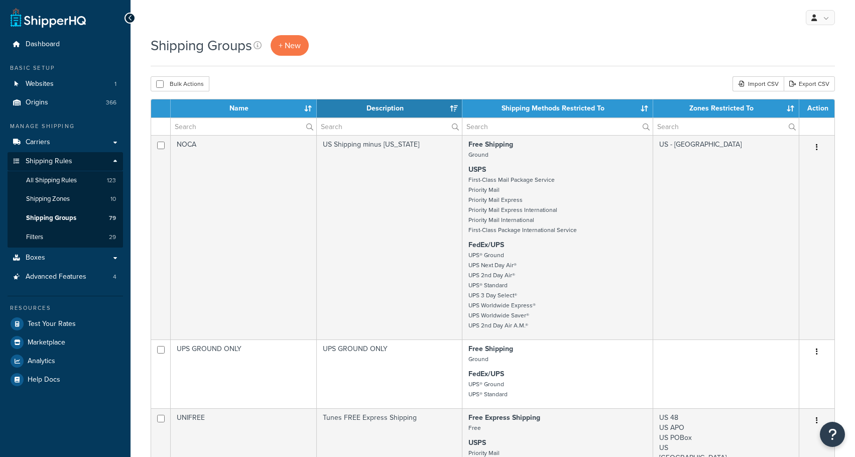
select select "15"
drag, startPoint x: 236, startPoint y: 120, endPoint x: 246, endPoint y: 128, distance: 12.9
click at [236, 120] on input "text" at bounding box center [244, 126] width 146 height 17
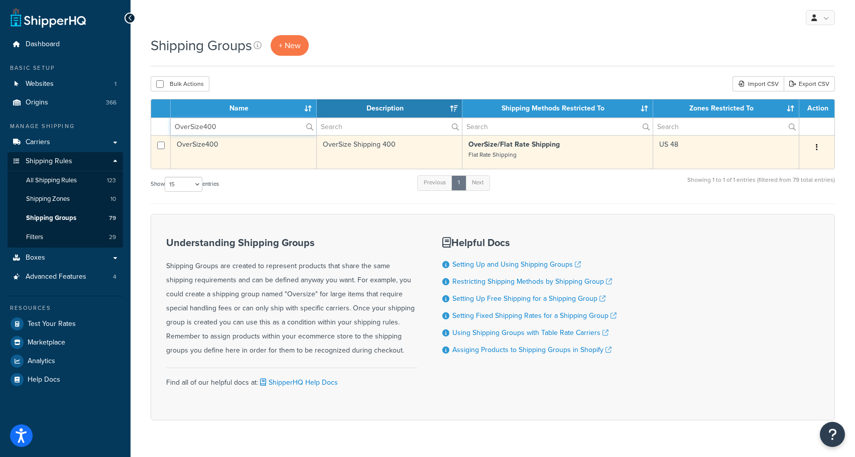
type input "OverSize400"
click at [198, 143] on td "OverSize400" at bounding box center [244, 152] width 146 height 34
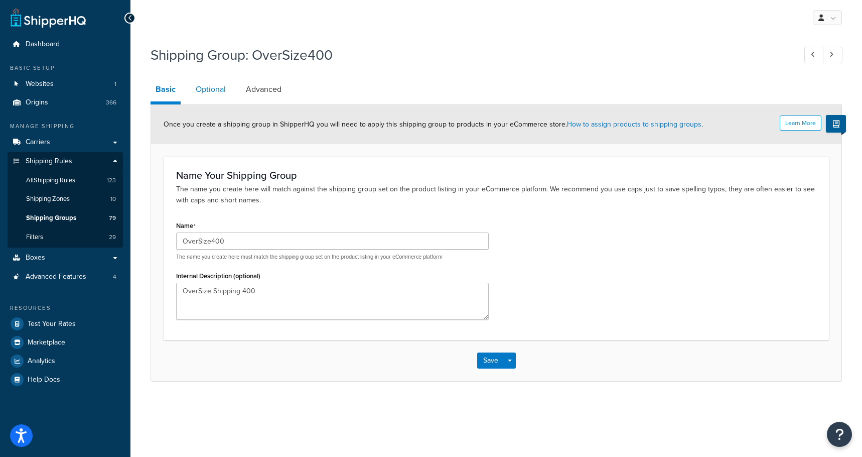
click at [204, 87] on link "Optional" at bounding box center [211, 89] width 40 height 24
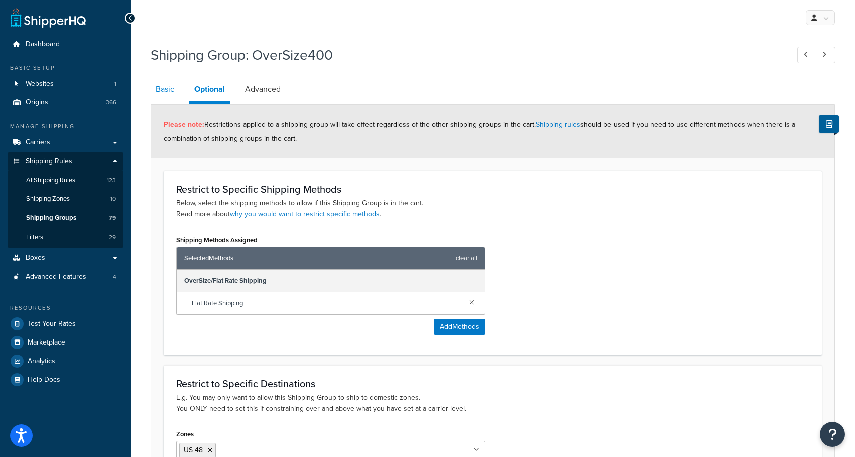
click at [167, 89] on link "Basic" at bounding box center [165, 89] width 29 height 24
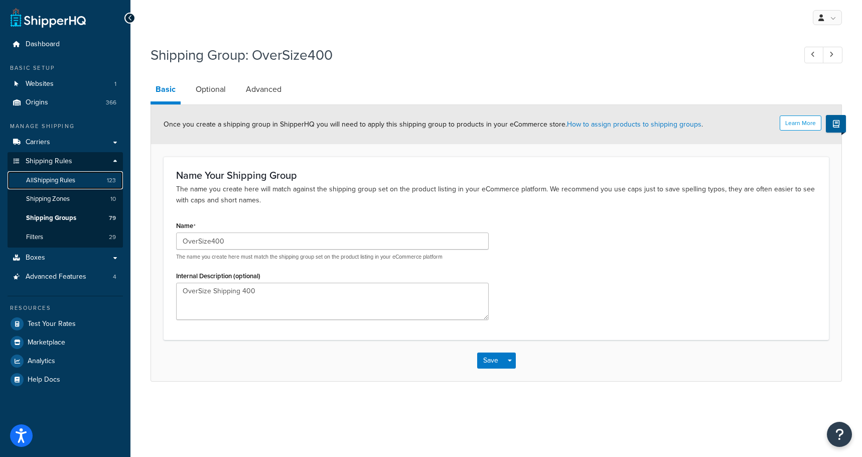
click at [49, 184] on span "All Shipping Rules" at bounding box center [50, 180] width 49 height 9
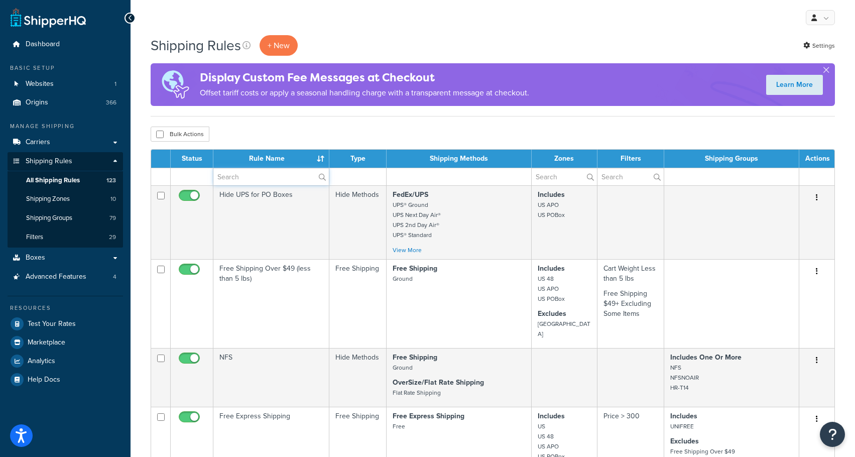
click at [260, 175] on input "text" at bounding box center [270, 176] width 115 height 17
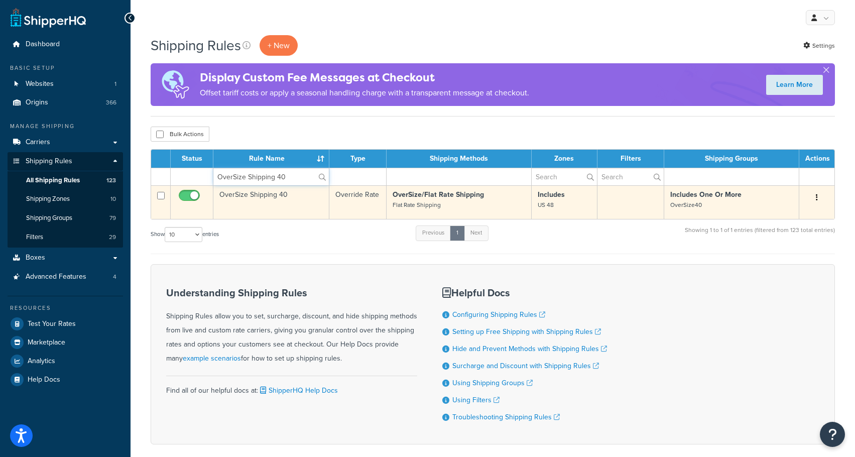
type input "OverSize Shipping 40"
click at [271, 200] on td "OverSize Shipping 40" at bounding box center [271, 202] width 116 height 34
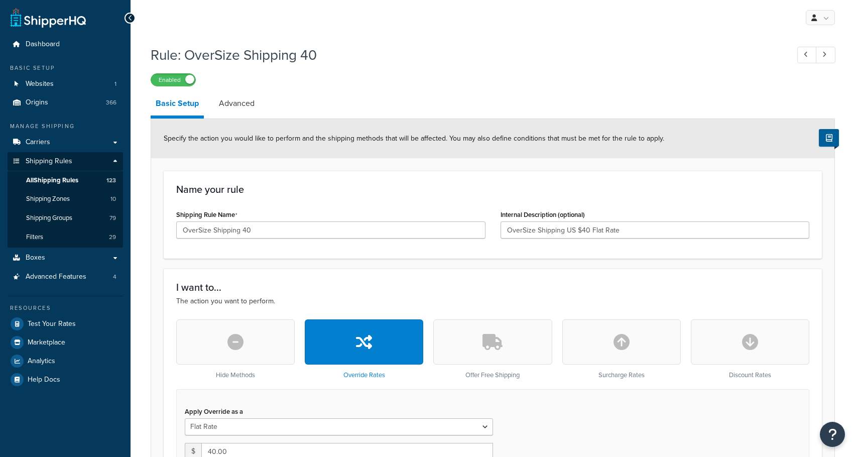
select select "ITEM"
click at [52, 182] on span "All Shipping Rules" at bounding box center [52, 180] width 52 height 9
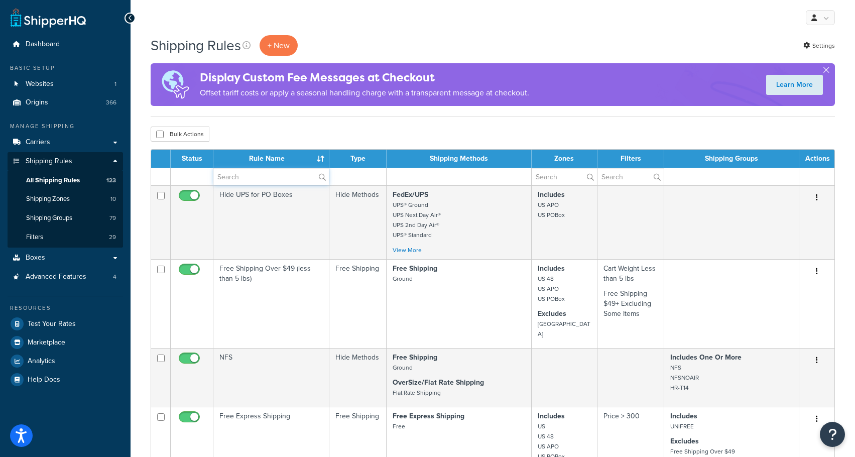
click at [274, 170] on input "text" at bounding box center [270, 176] width 115 height 17
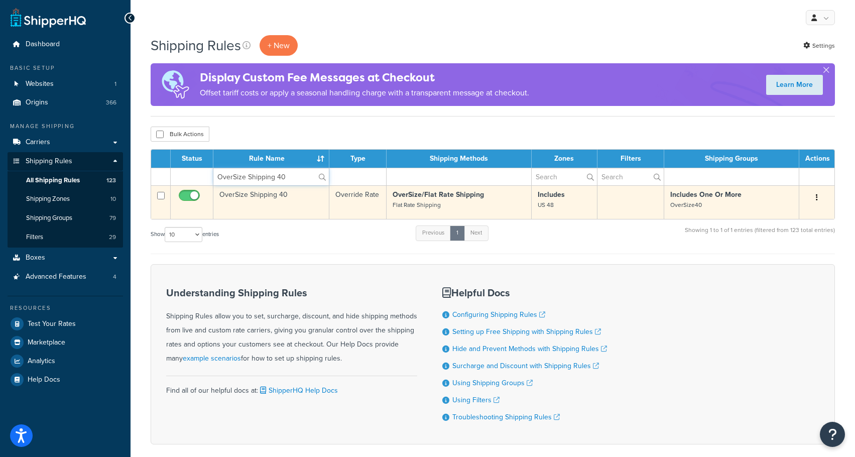
type input "OverSize Shipping 40"
click at [819, 198] on button "button" at bounding box center [816, 198] width 14 height 16
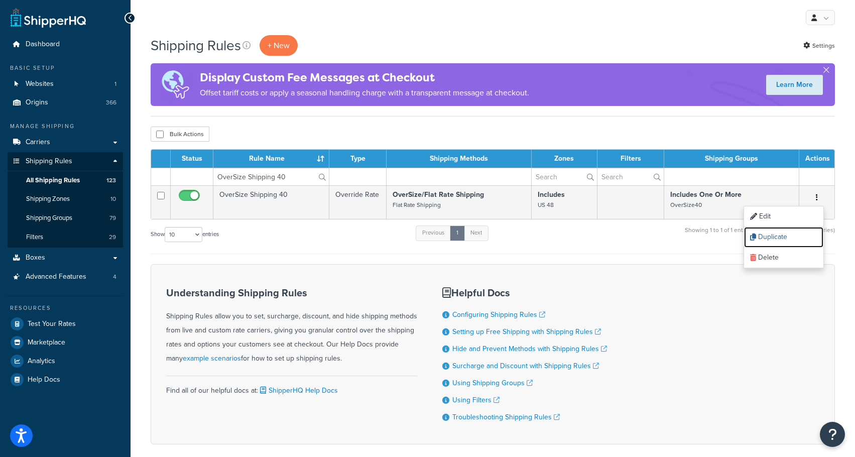
drag, startPoint x: 782, startPoint y: 236, endPoint x: 471, endPoint y: 34, distance: 371.7
click at [782, 236] on link "Duplicate" at bounding box center [783, 237] width 79 height 21
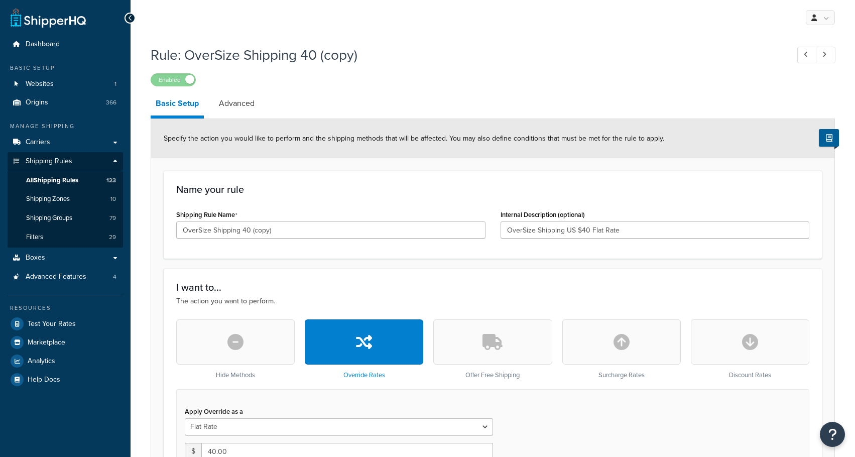
select select "ITEM"
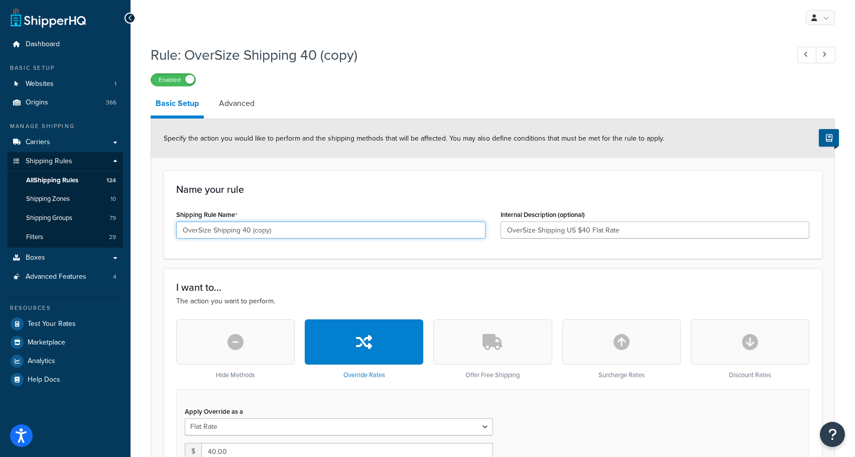
click at [243, 233] on input "OverSize Shipping 40 (copy)" at bounding box center [330, 229] width 309 height 17
type input "OverSize Shipping 400"
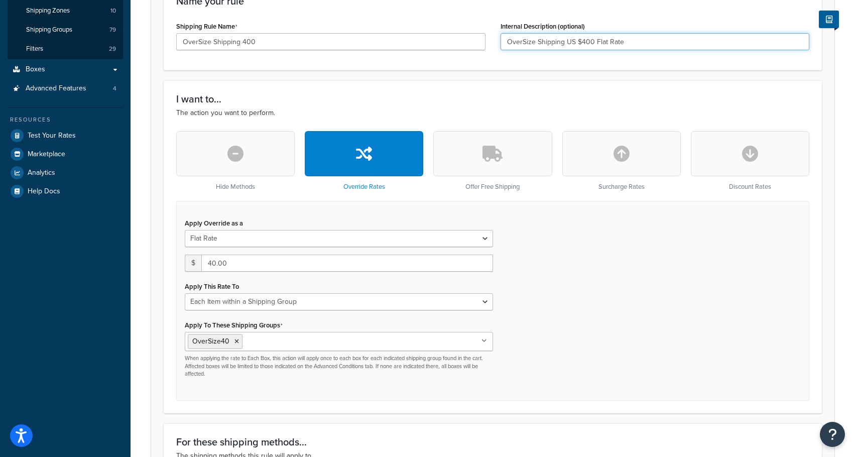
scroll to position [201, 0]
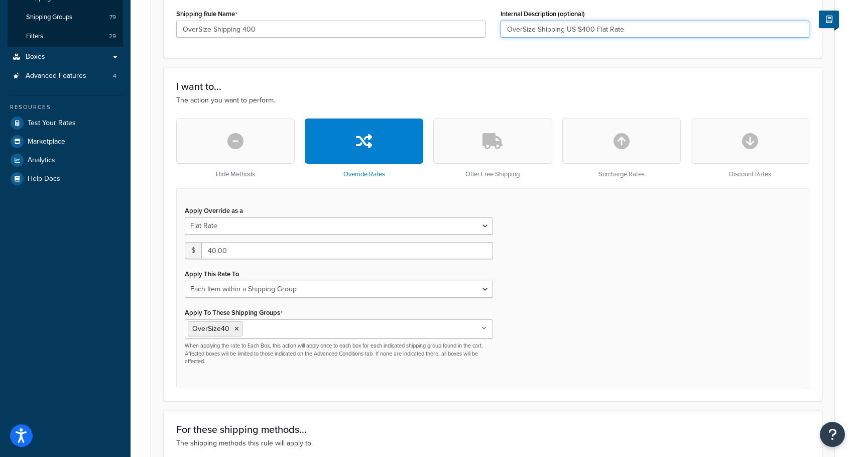
type input "OverSize Shipping US $400 Flat Rate"
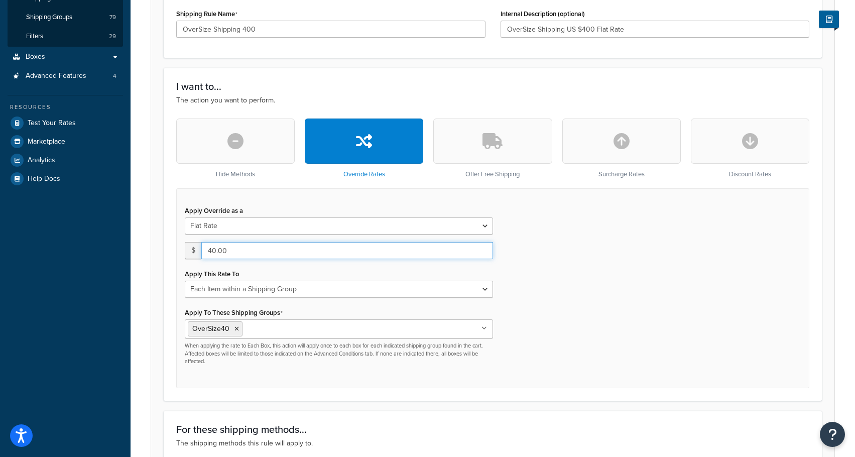
click at [248, 254] on input "40.00" at bounding box center [347, 250] width 292 height 17
click at [216, 251] on input "40.00" at bounding box center [347, 250] width 292 height 17
type input "400.00"
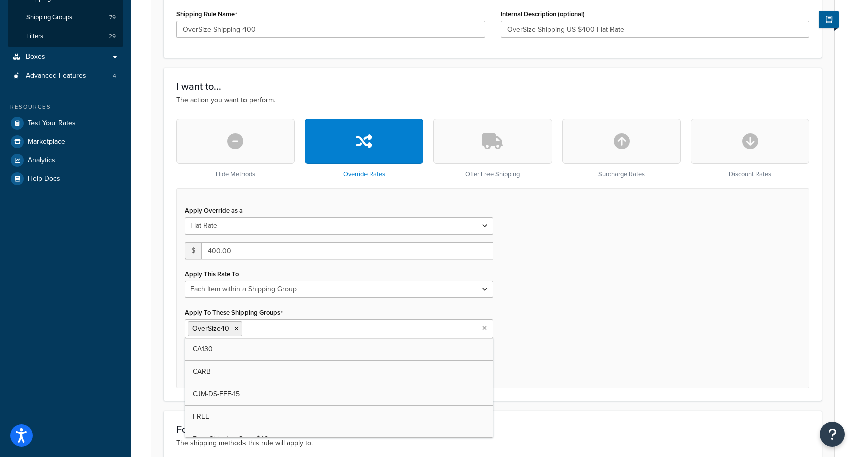
click at [248, 329] on input "Apply To These Shipping Groups" at bounding box center [289, 328] width 89 height 11
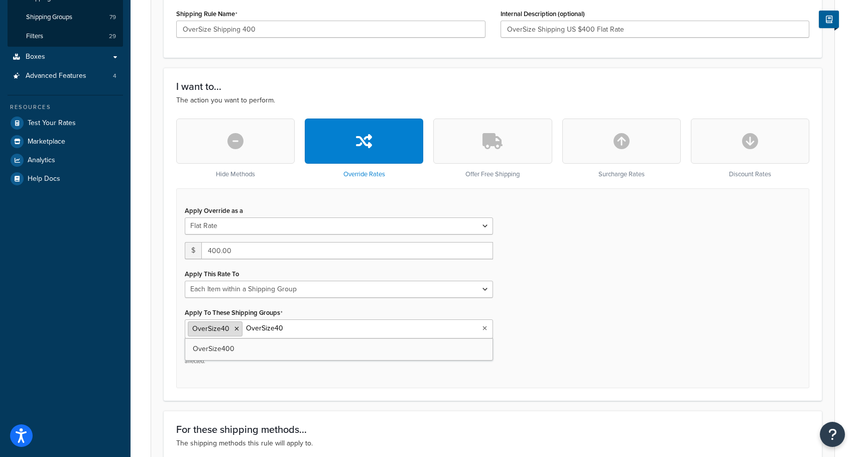
type input "OverSize400"
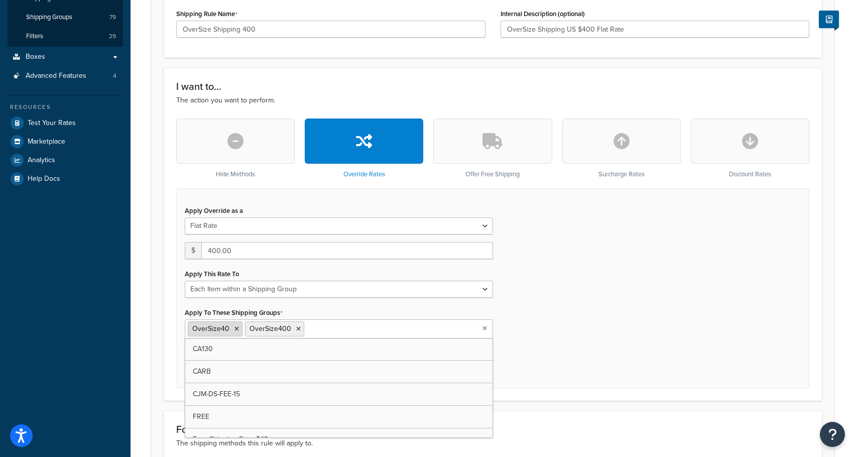
click at [237, 327] on icon at bounding box center [236, 329] width 5 height 6
click at [573, 340] on div "Apply Override as a Flat Rate Percentage Flat Rate & Percentage $ 400.00 Apply …" at bounding box center [492, 287] width 633 height 199
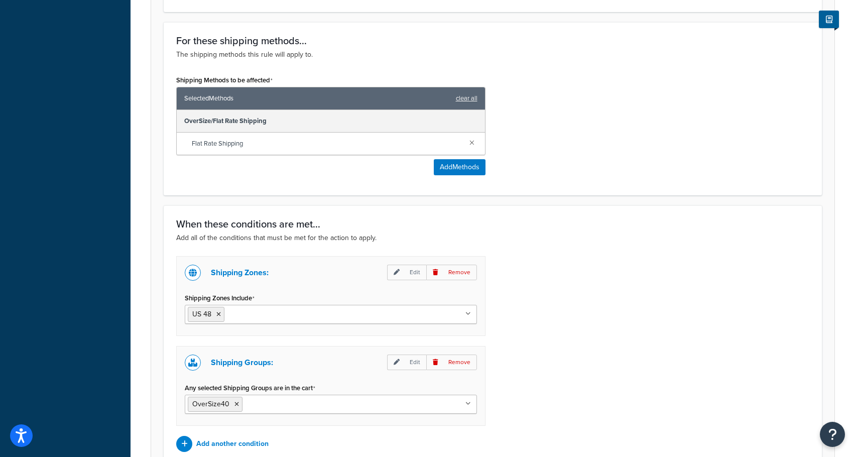
scroll to position [602, 0]
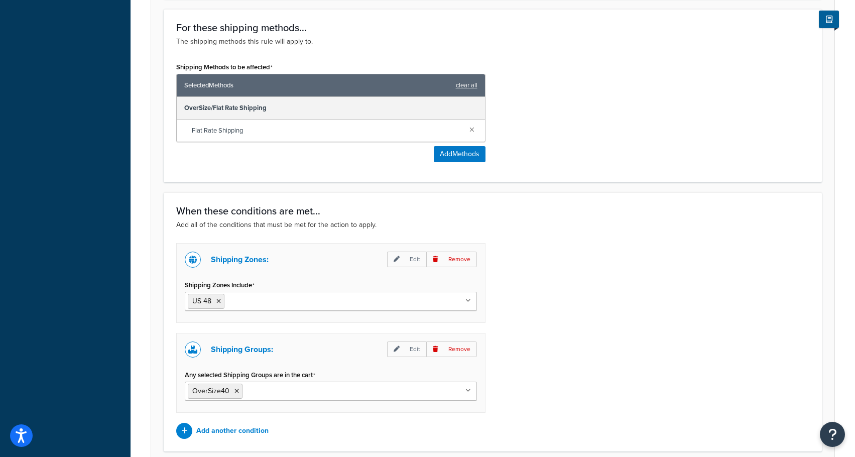
click at [278, 393] on input "Any selected Shipping Groups are in the cart" at bounding box center [289, 390] width 89 height 11
type input "OverSize400"
click at [297, 392] on icon at bounding box center [298, 391] width 5 height 6
click at [549, 381] on div "Shipping Zones: Edit Remove Shipping Zones Include US 48 US APO US Canada US - …" at bounding box center [493, 341] width 648 height 196
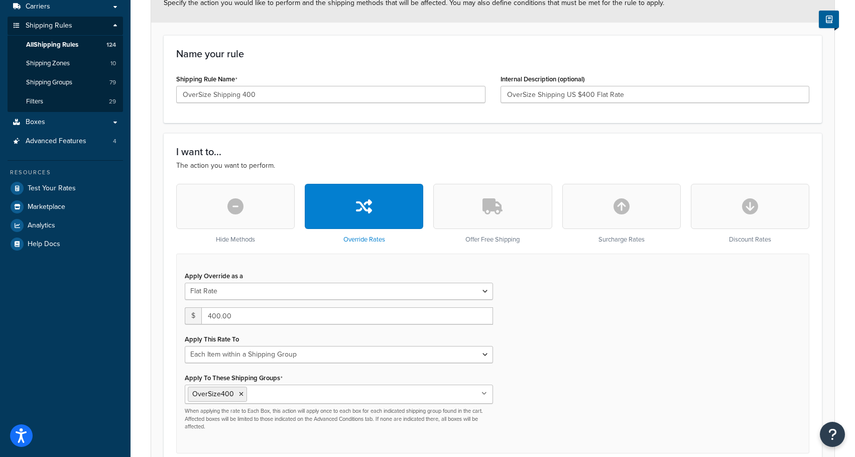
scroll to position [0, 0]
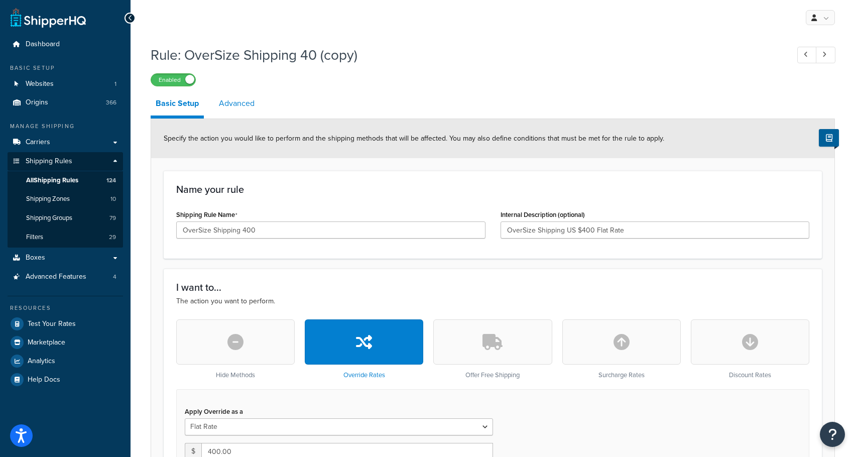
click at [232, 97] on link "Advanced" at bounding box center [237, 103] width 46 height 24
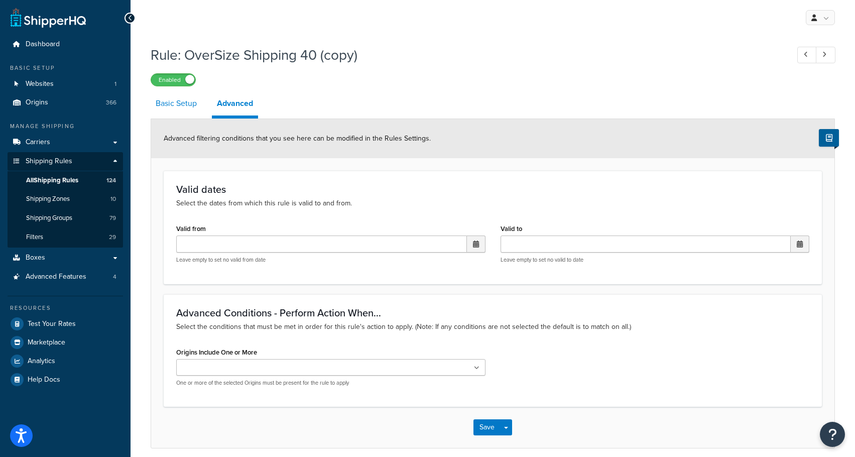
click at [171, 104] on link "Basic Setup" at bounding box center [176, 103] width 51 height 24
select select "ITEM"
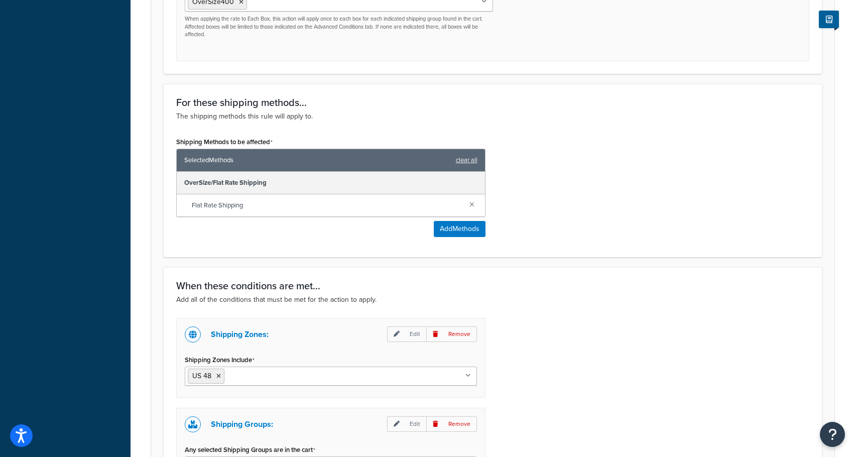
scroll to position [688, 0]
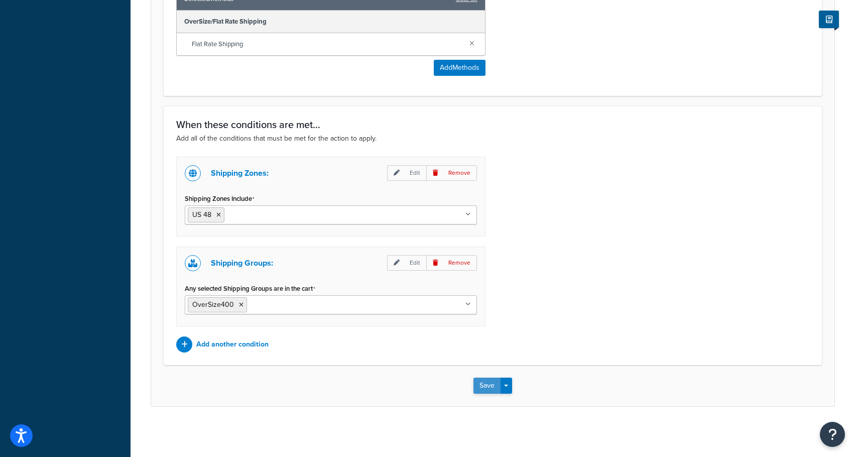
click at [486, 386] on button "Save" at bounding box center [486, 385] width 27 height 16
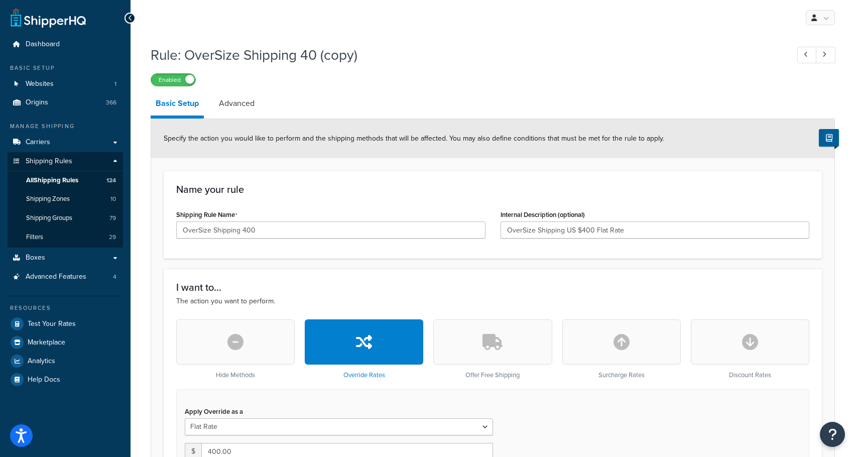
scroll to position [115, 0]
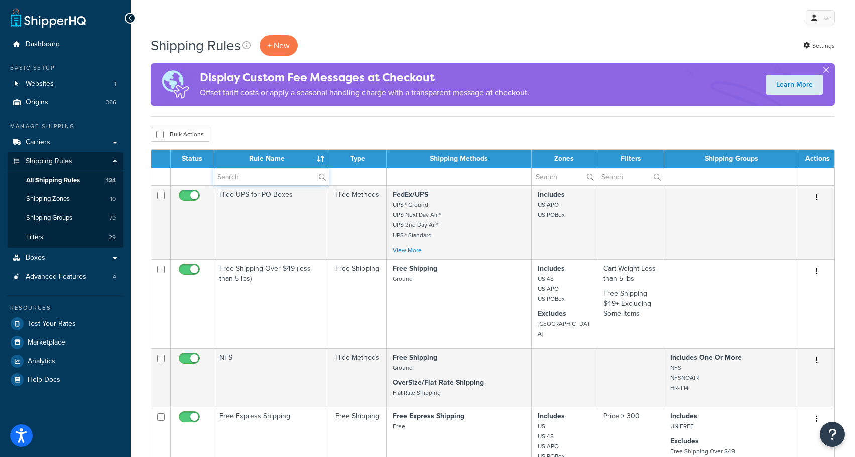
click at [274, 172] on input "text" at bounding box center [270, 176] width 115 height 17
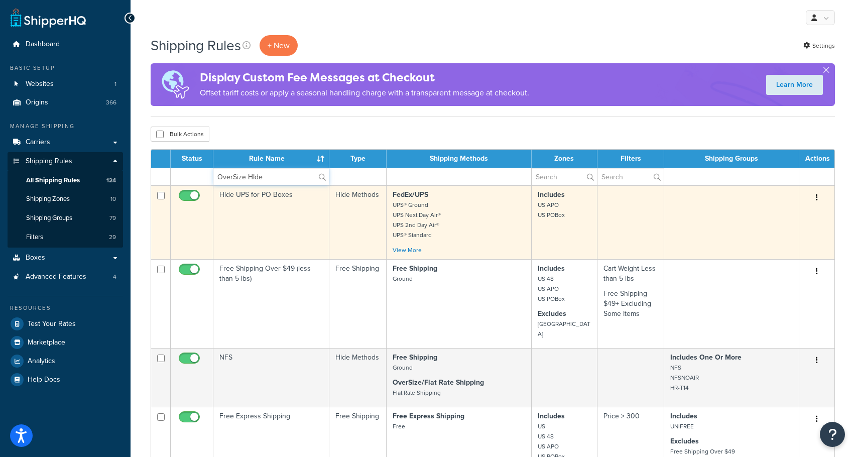
type input "OverSize Hide"
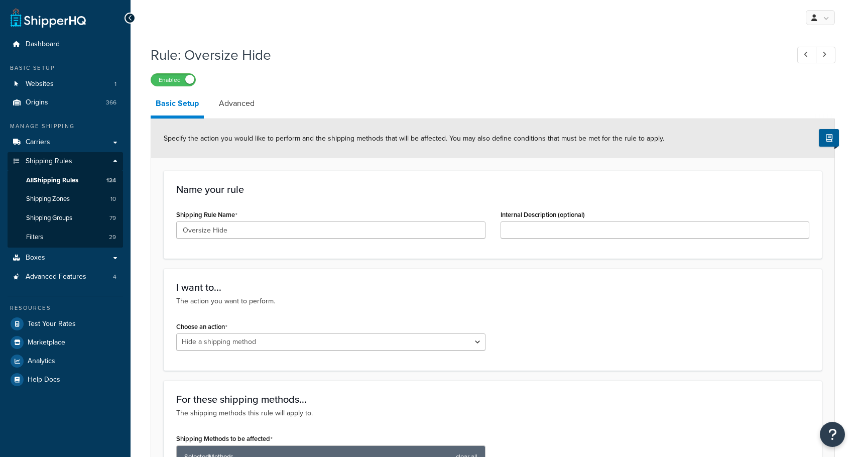
select select "HIDE"
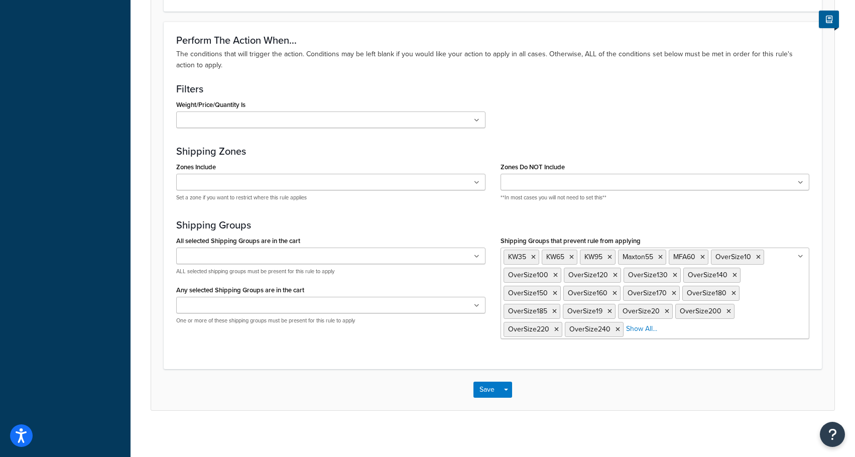
scroll to position [546, 0]
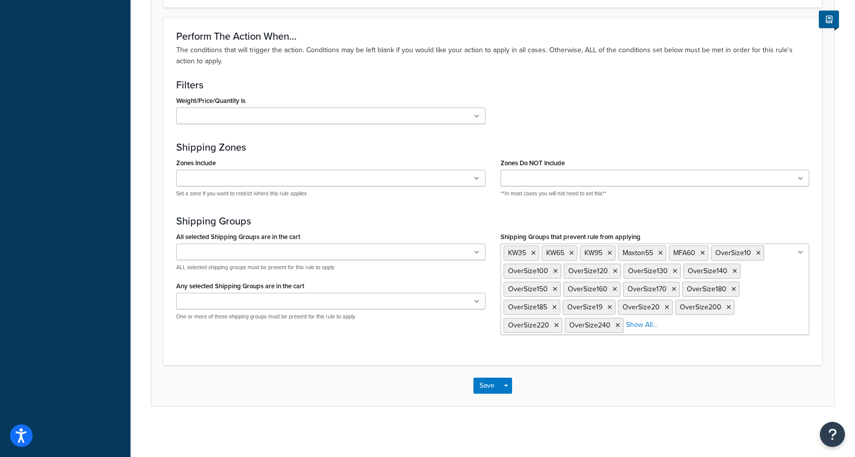
click at [642, 330] on li "Show All..." at bounding box center [641, 325] width 31 height 14
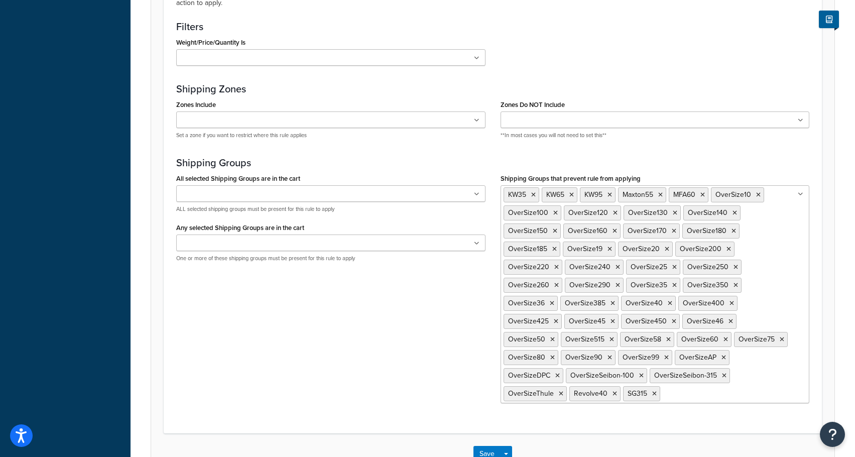
scroll to position [672, 0]
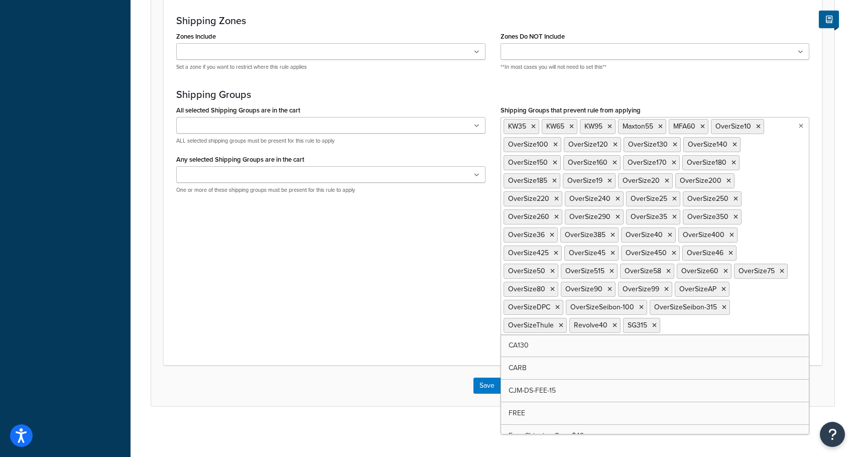
click at [662, 324] on input "Shipping Groups that prevent rule from applying" at bounding box center [706, 324] width 89 height 11
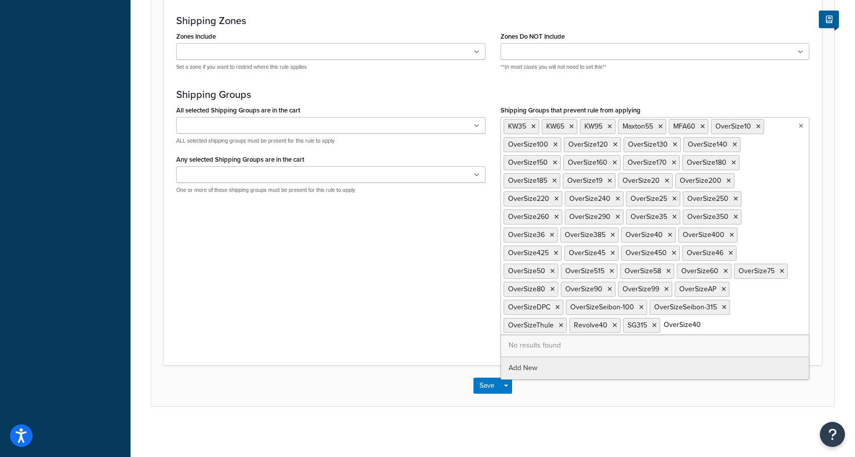
type input "OverSize400"
click at [433, 291] on div "All selected Shipping Groups are in the cart CA130 CARB CJM-DS-FEE-15 FREE Free…" at bounding box center [493, 222] width 648 height 239
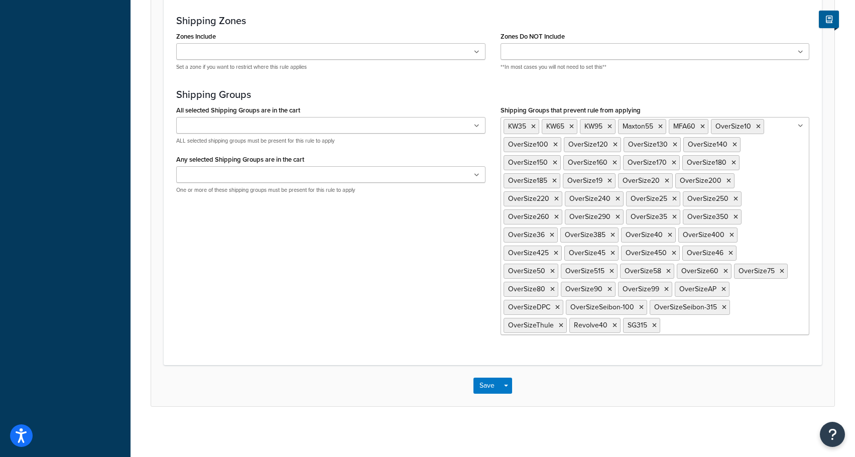
click at [423, 263] on div "All selected Shipping Groups are in the cart CA130 CARB CJM-DS-FEE-15 FREE Free…" at bounding box center [493, 222] width 648 height 239
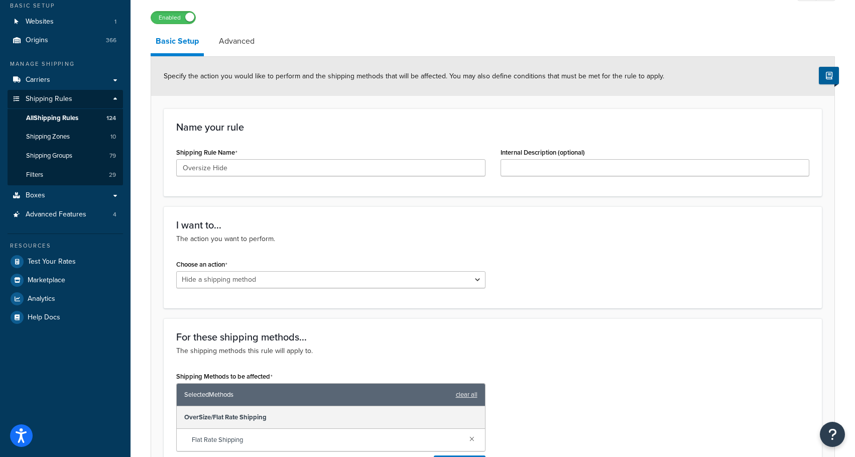
scroll to position [0, 0]
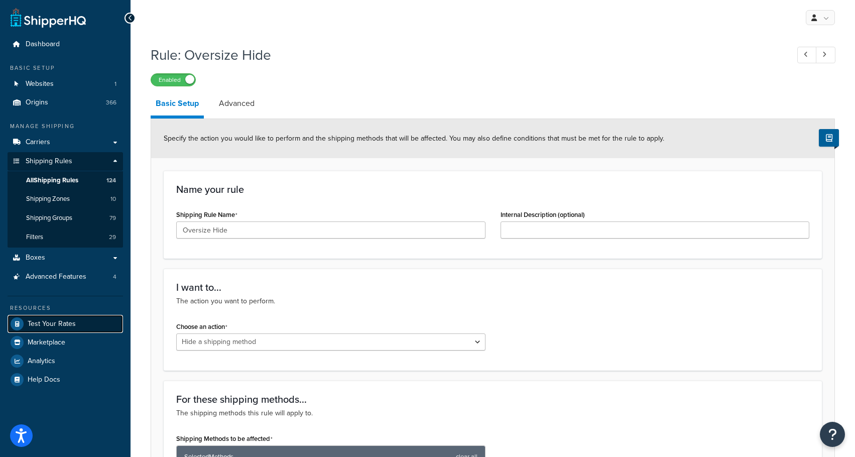
click at [40, 323] on span "Test Your Rates" at bounding box center [52, 324] width 48 height 9
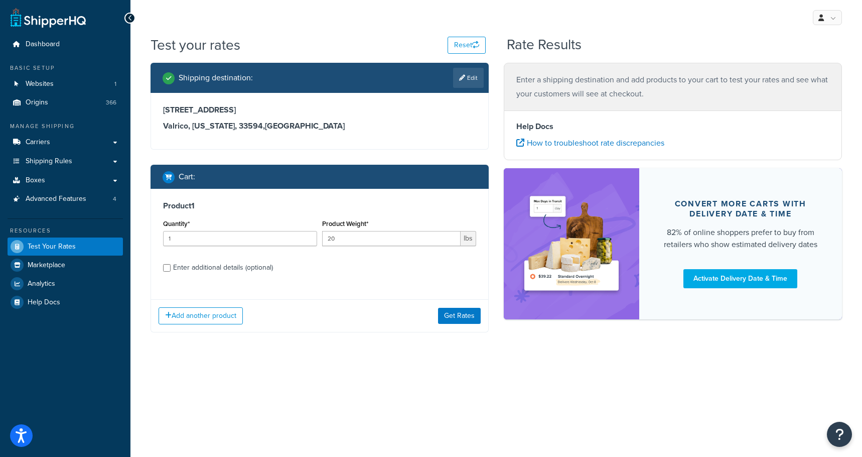
click at [210, 274] on div "Enter additional details (optional)" at bounding box center [223, 267] width 100 height 14
click at [171, 271] on input "Enter additional details (optional)" at bounding box center [167, 268] width 8 height 8
checkbox input "true"
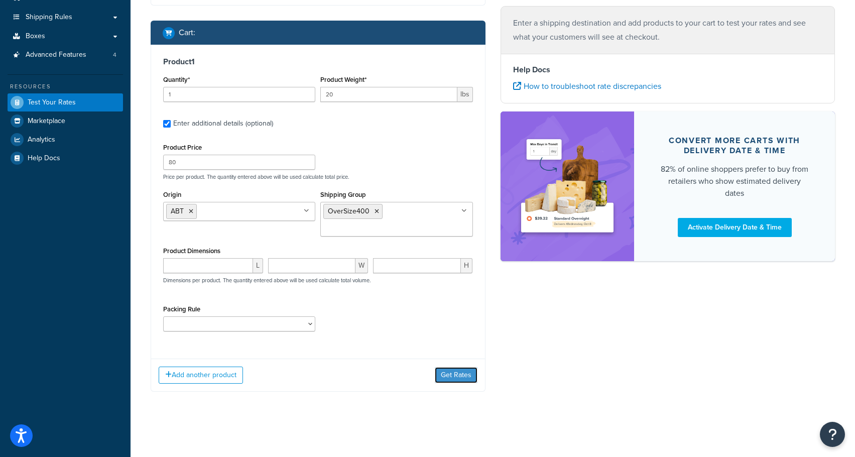
click at [449, 370] on button "Get Rates" at bounding box center [456, 375] width 43 height 16
